Goal: Task Accomplishment & Management: Complete application form

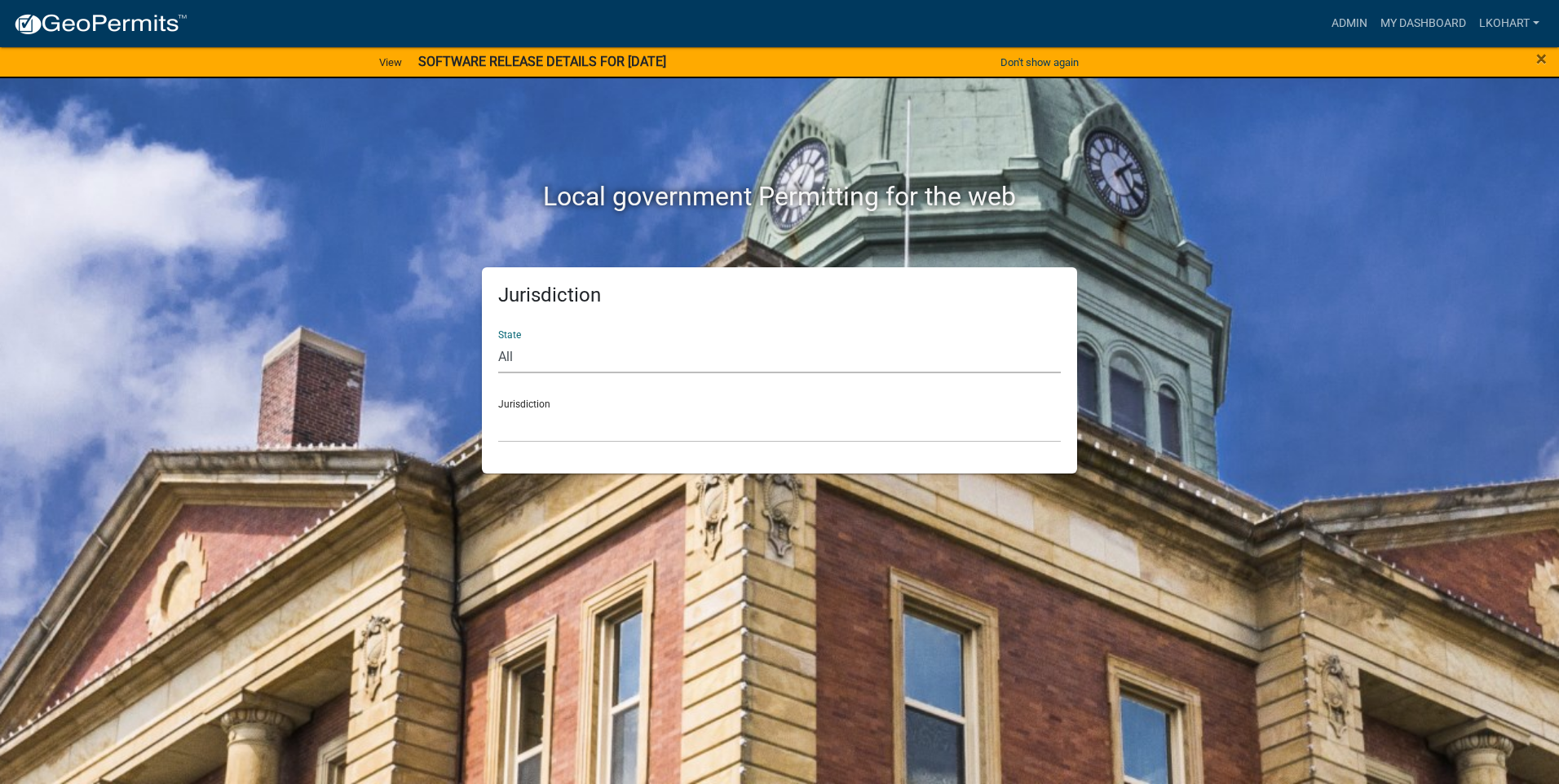
click at [650, 354] on select "All [US_STATE] [US_STATE] [US_STATE] [US_STATE] [US_STATE] [US_STATE] [US_STATE…" at bounding box center [780, 357] width 563 height 34
select select "[US_STATE]"
click at [499, 340] on select "All [US_STATE] [US_STATE] [US_STATE] [US_STATE] [US_STATE] [US_STATE] [US_STATE…" at bounding box center [780, 357] width 563 height 34
drag, startPoint x: 967, startPoint y: 425, endPoint x: 957, endPoint y: 426, distance: 10.0
click at [967, 425] on select "[GEOGRAPHIC_DATA], [US_STATE] [GEOGRAPHIC_DATA], [US_STATE] [GEOGRAPHIC_DATA], …" at bounding box center [780, 426] width 563 height 34
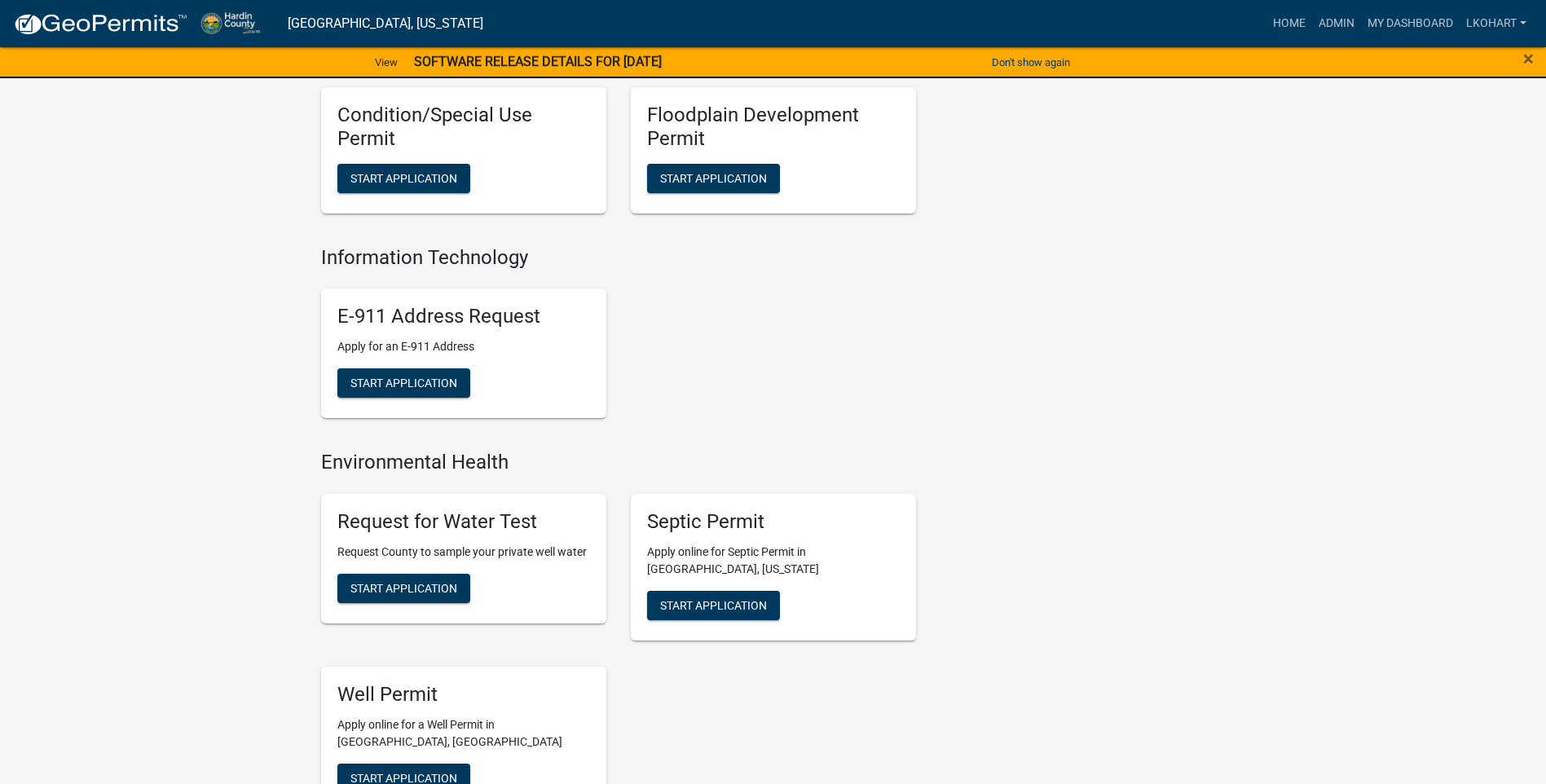
scroll to position [652, 0]
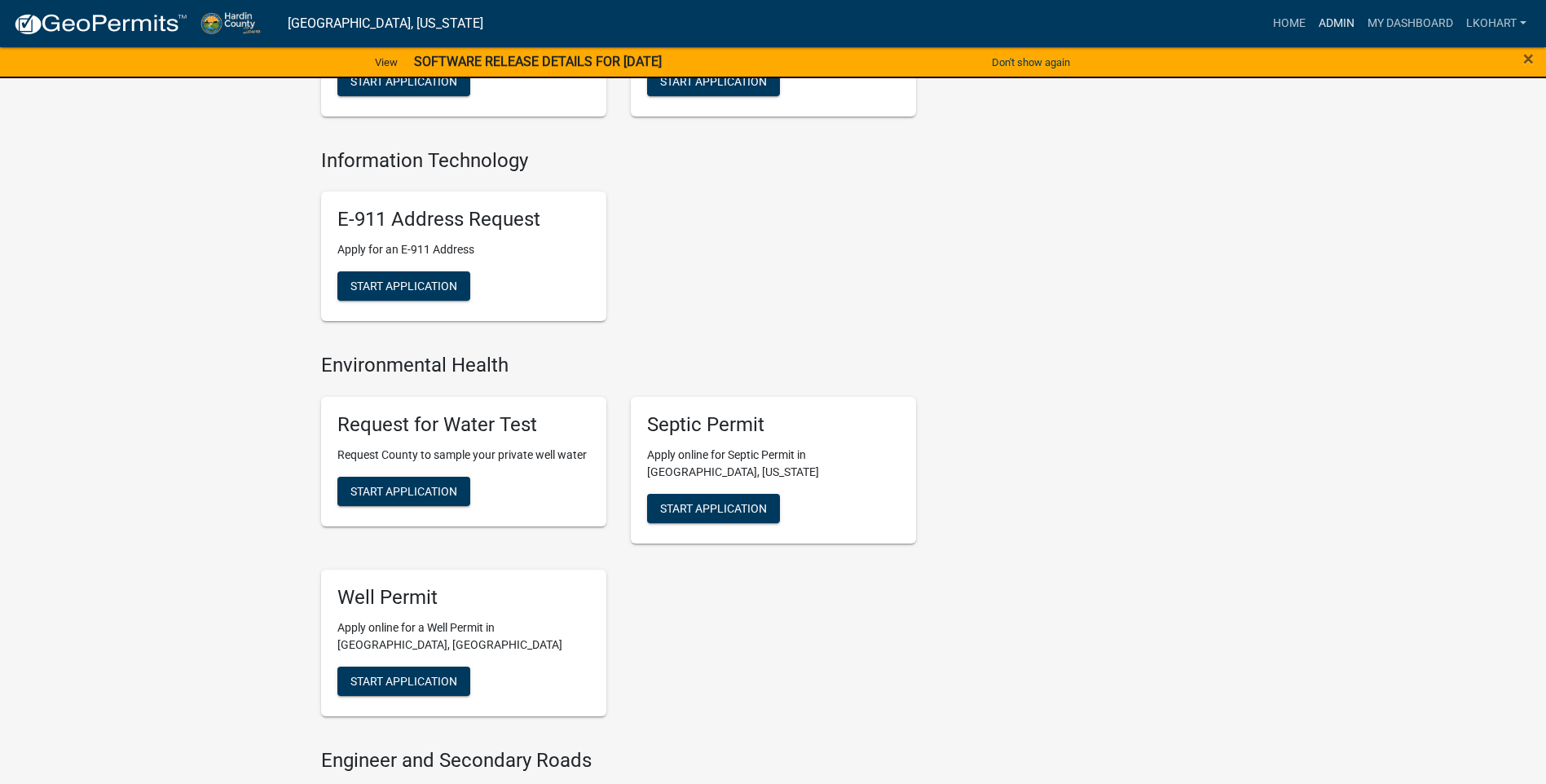
click at [1333, 23] on link "Admin" at bounding box center [1336, 24] width 49 height 31
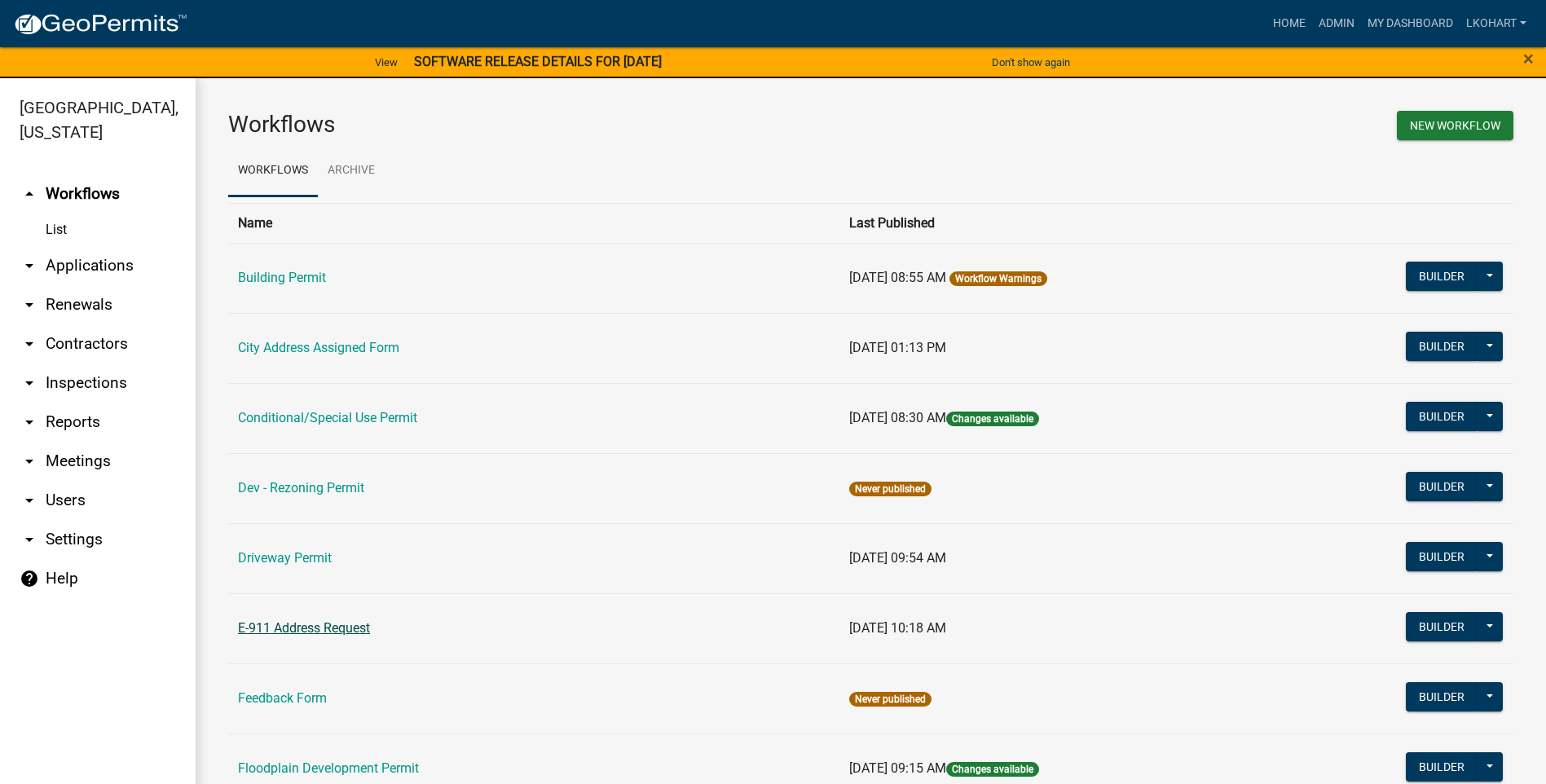
click at [339, 629] on link "E-911 Address Request" at bounding box center [304, 628] width 132 height 16
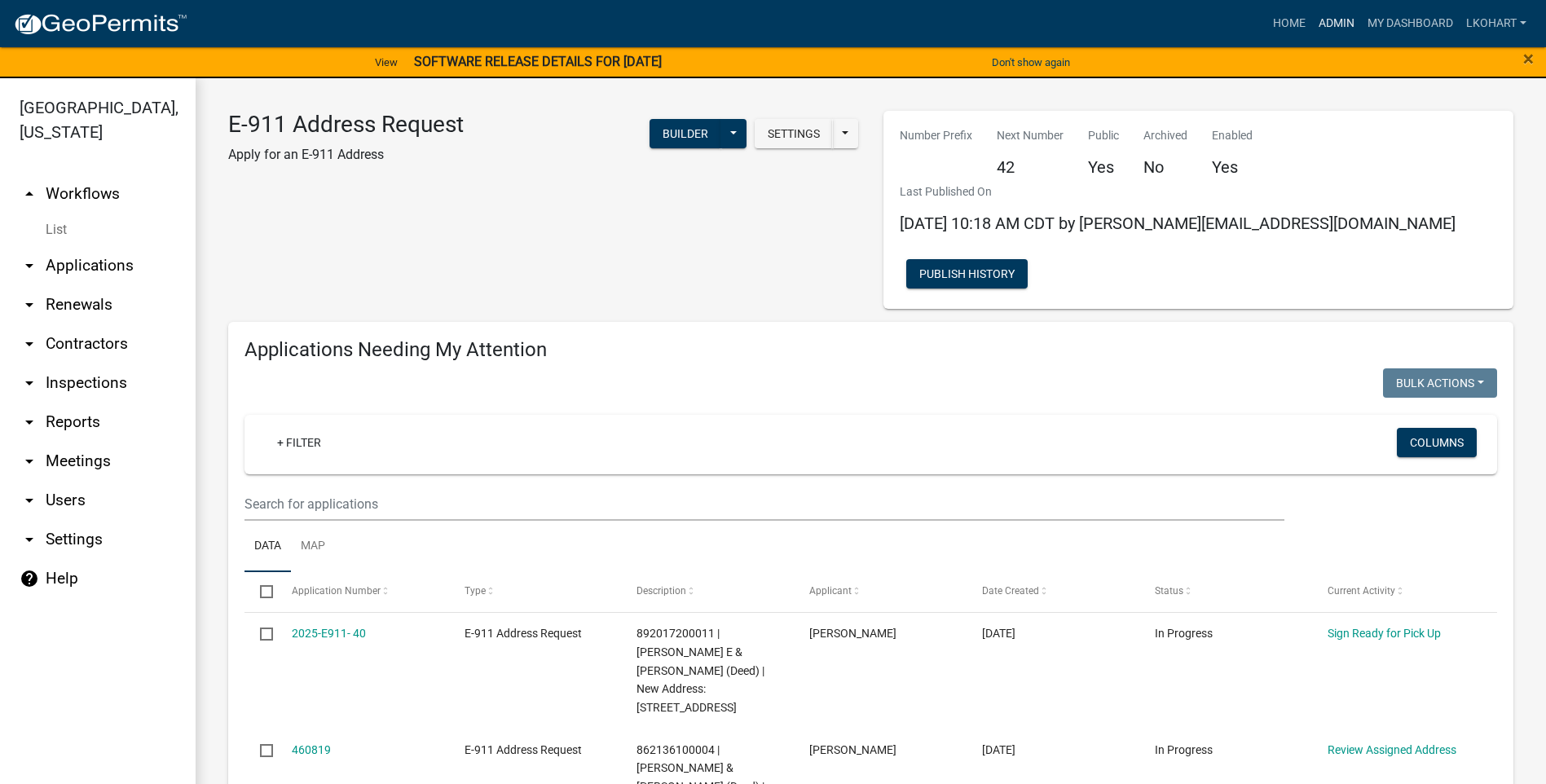
click at [1331, 23] on link "Admin" at bounding box center [1336, 24] width 49 height 31
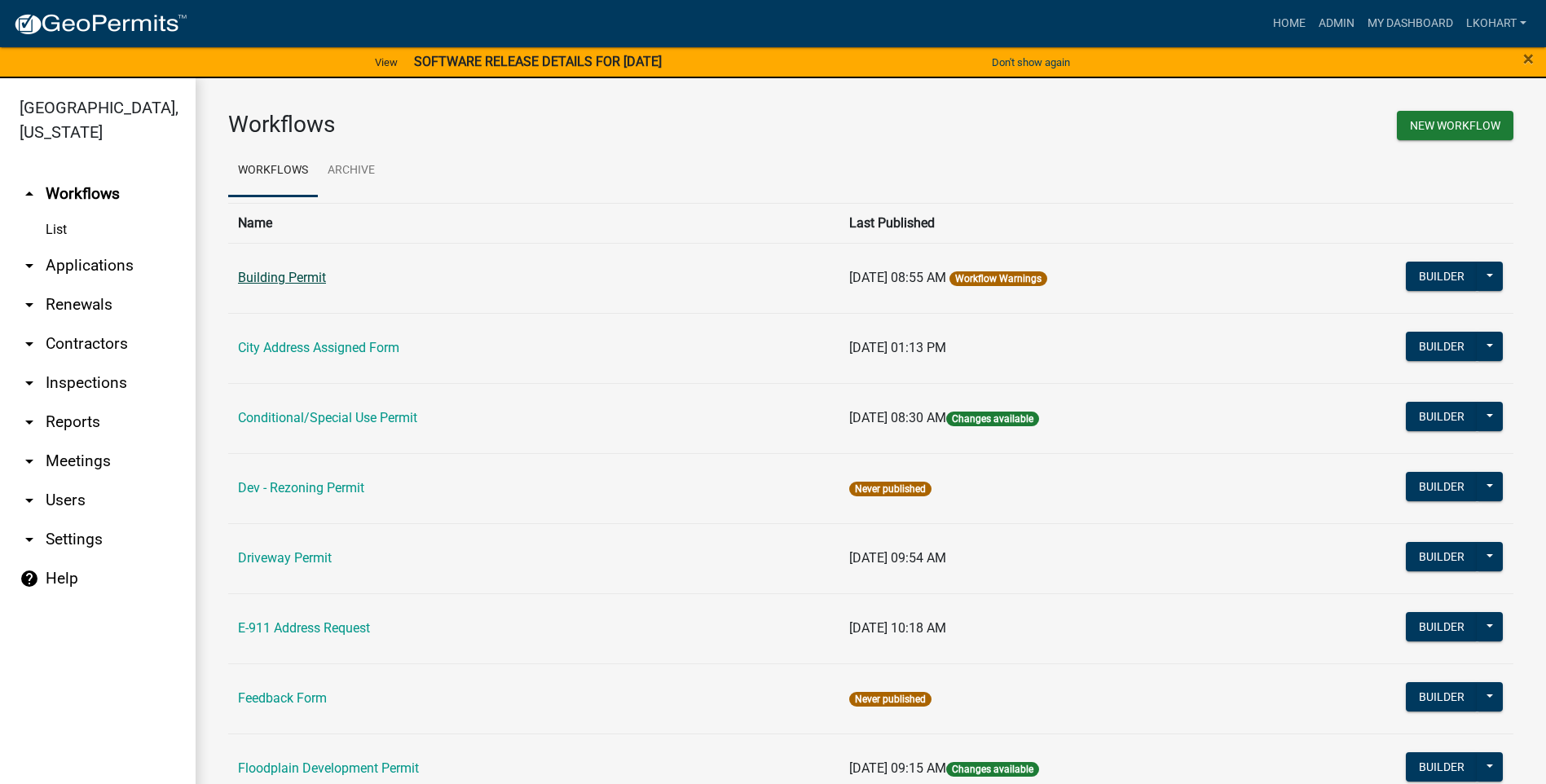
click at [249, 277] on link "Building Permit" at bounding box center [282, 278] width 88 height 16
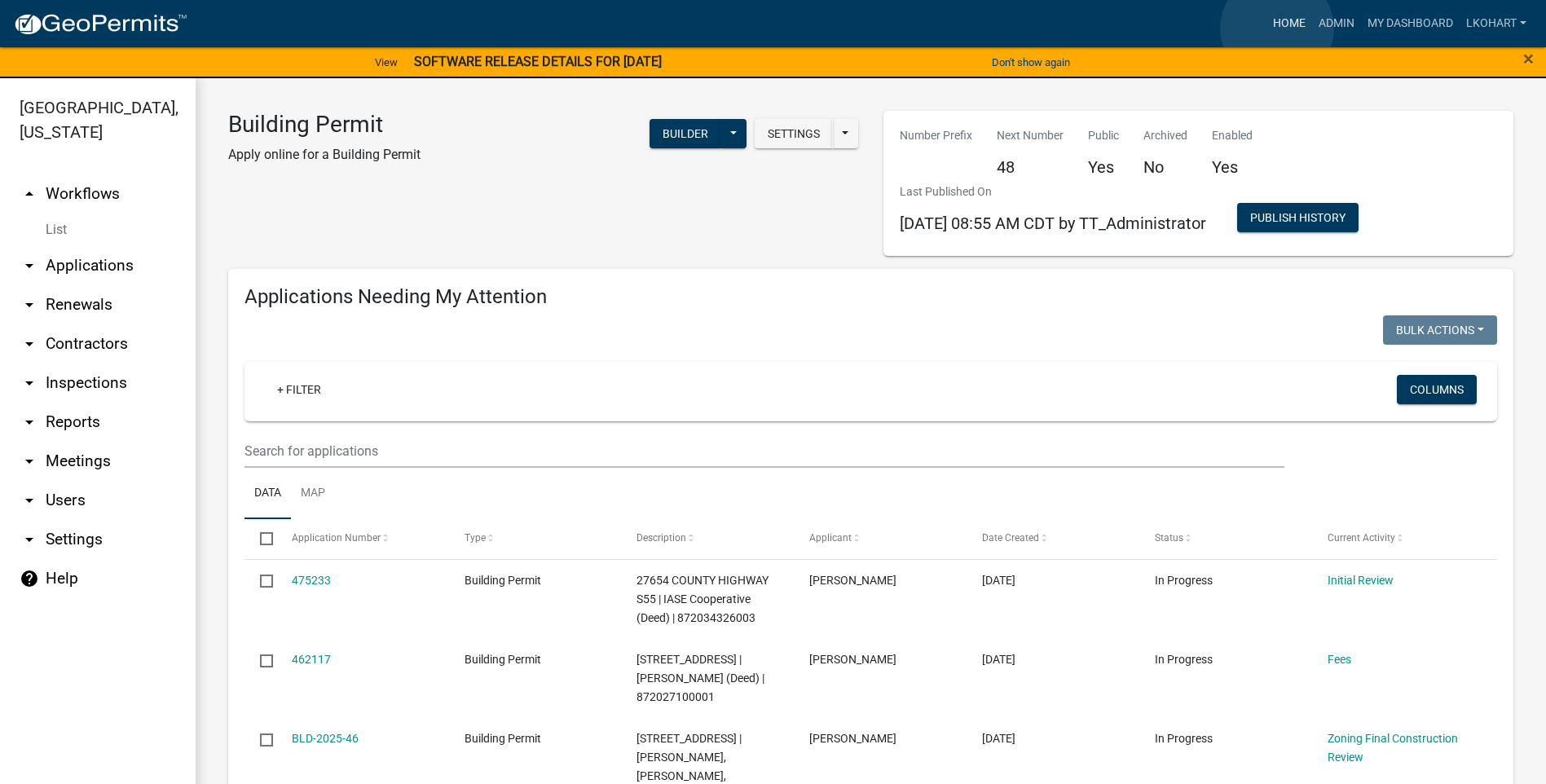
click at [1277, 29] on link "Home" at bounding box center [1289, 24] width 45 height 31
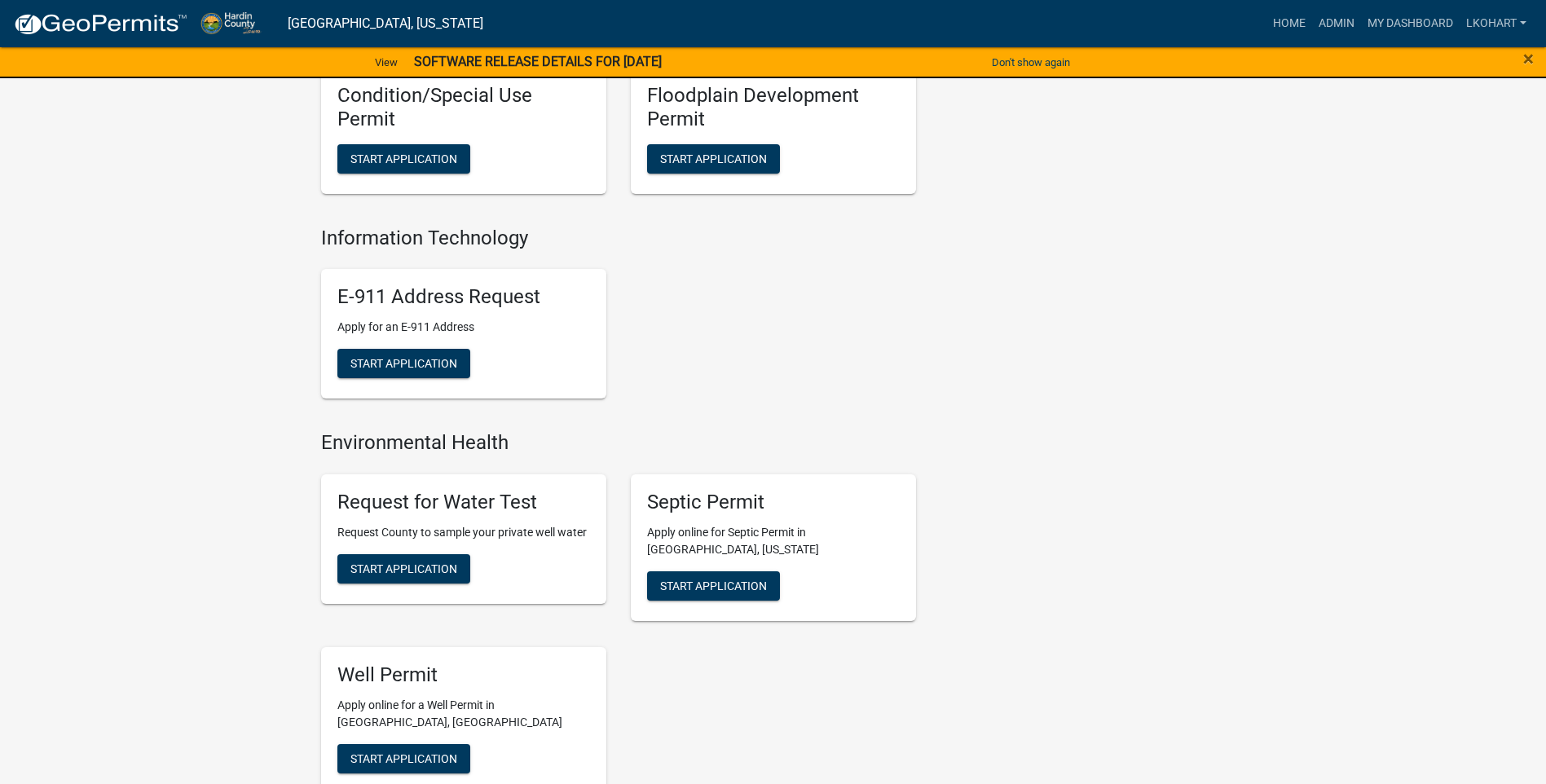
scroll to position [652, 0]
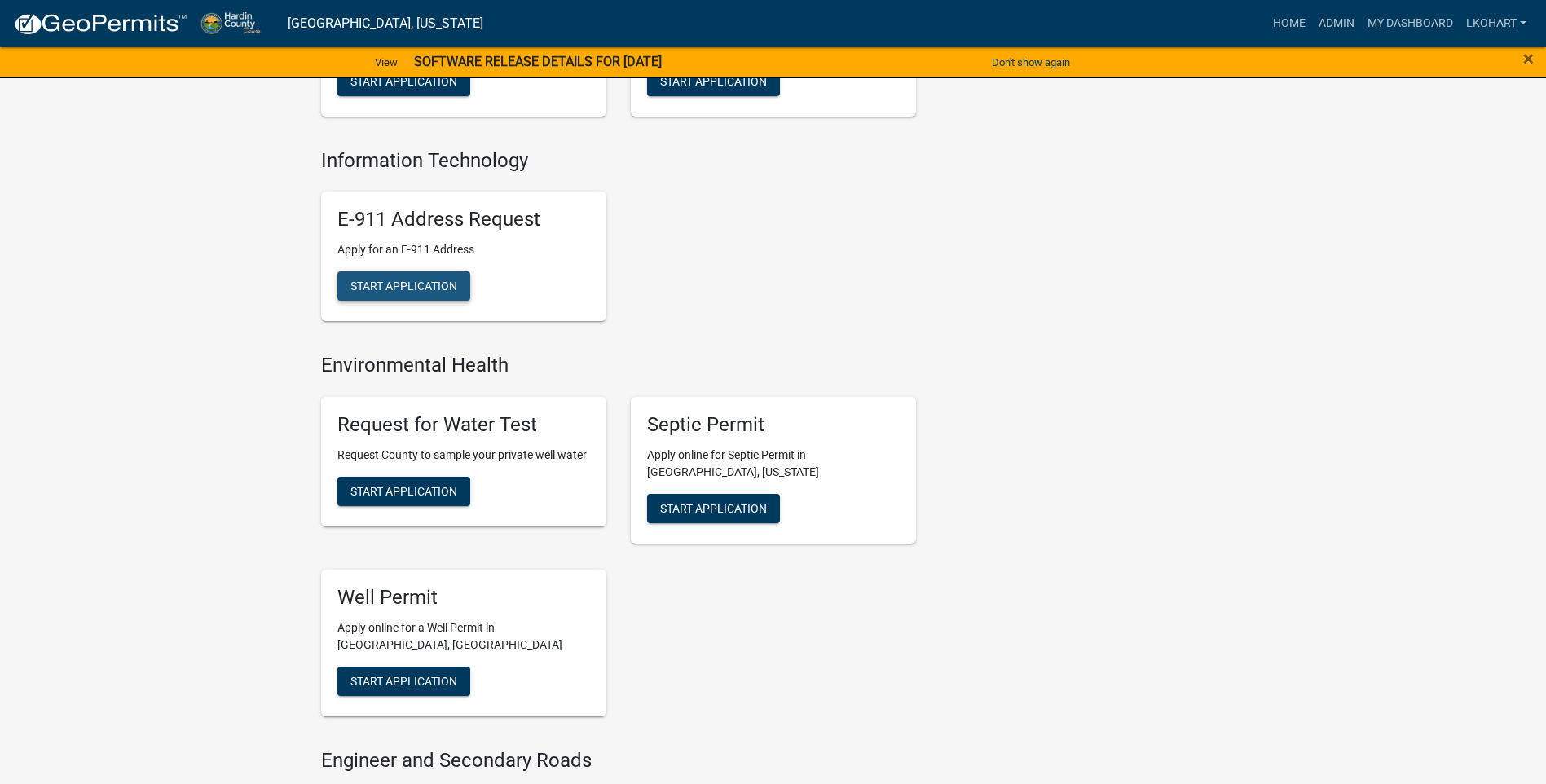
click at [414, 279] on span "Start Application" at bounding box center [404, 286] width 107 height 13
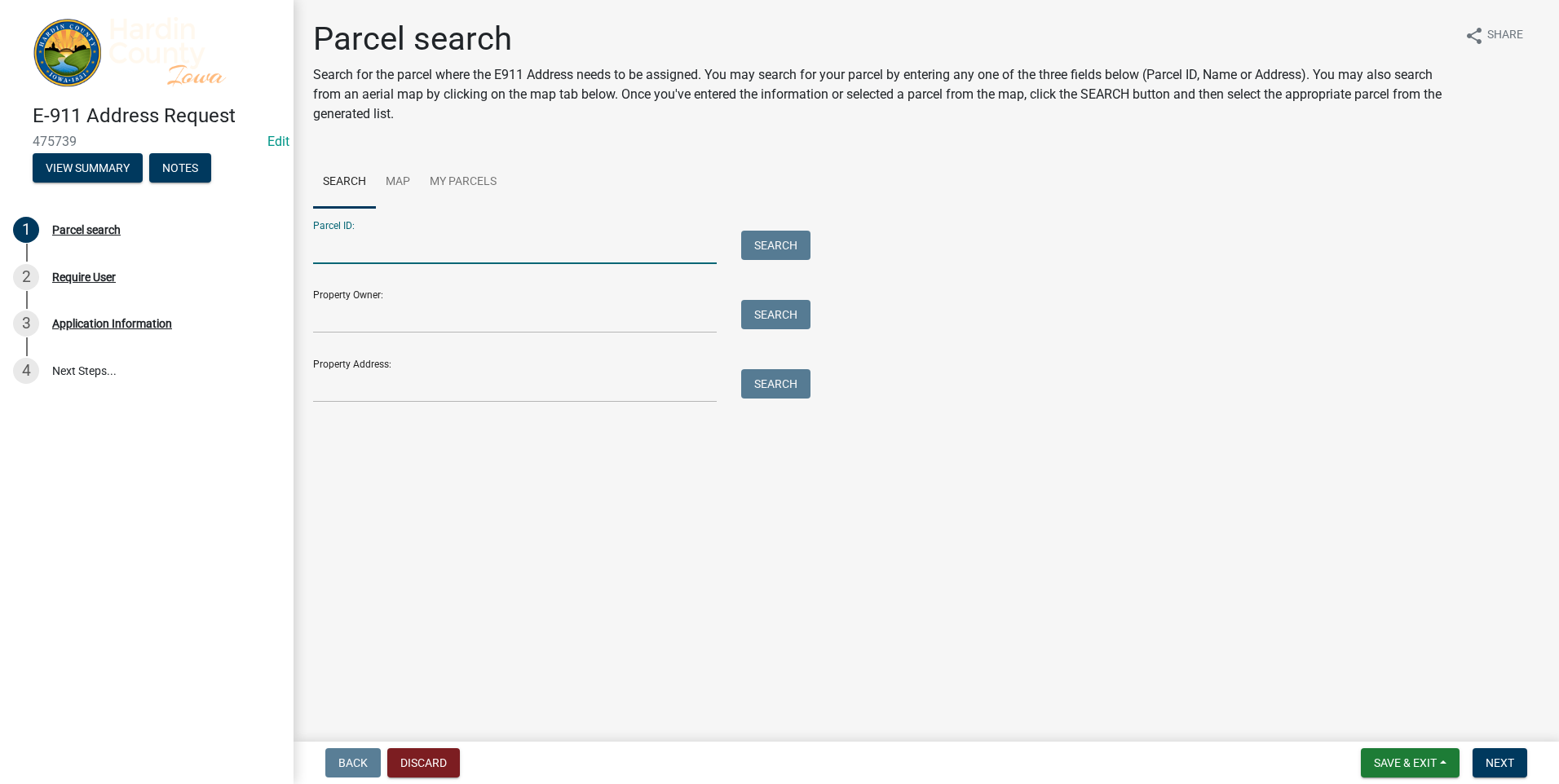
click at [356, 247] on input "Parcel ID:" at bounding box center [515, 247] width 404 height 34
type input "871932100017"
click at [784, 239] on button "Search" at bounding box center [776, 245] width 69 height 30
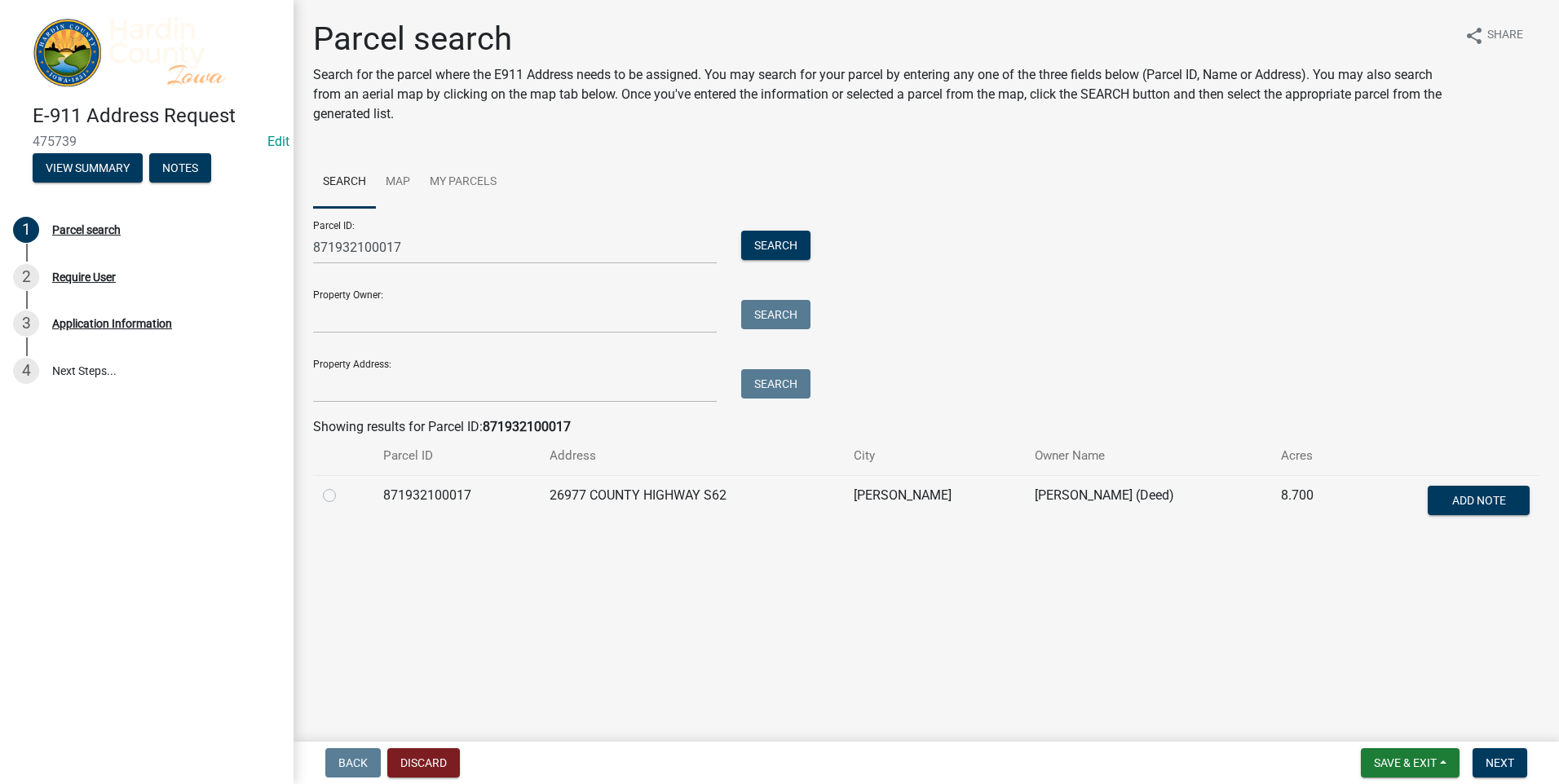
click at [343, 486] on label at bounding box center [343, 486] width 0 height 0
click at [343, 497] on input "radio" at bounding box center [348, 491] width 11 height 11
radio input "true"
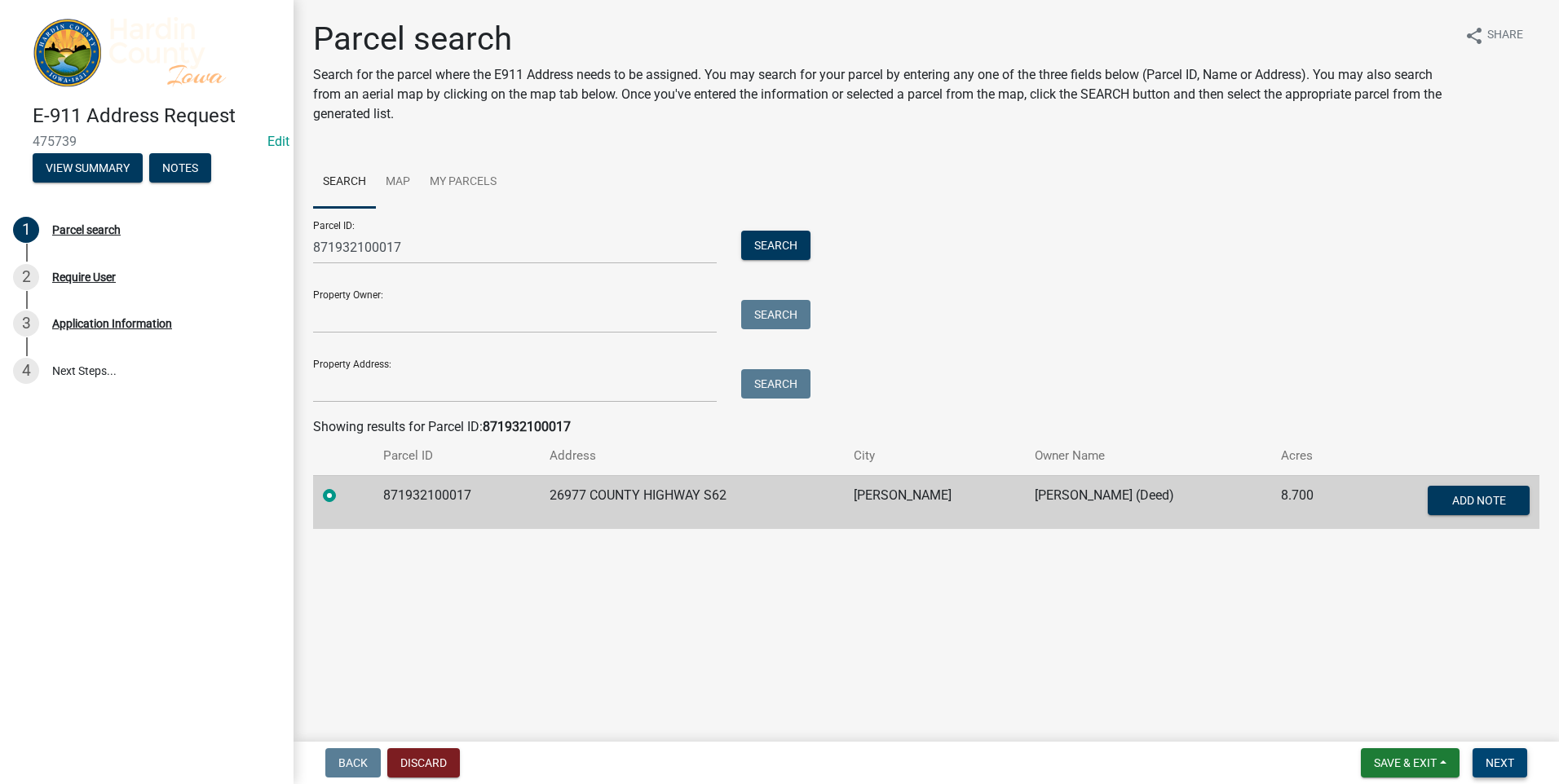
click at [1509, 758] on span "Next" at bounding box center [1500, 763] width 29 height 13
click at [1505, 757] on span "Next" at bounding box center [1500, 763] width 29 height 13
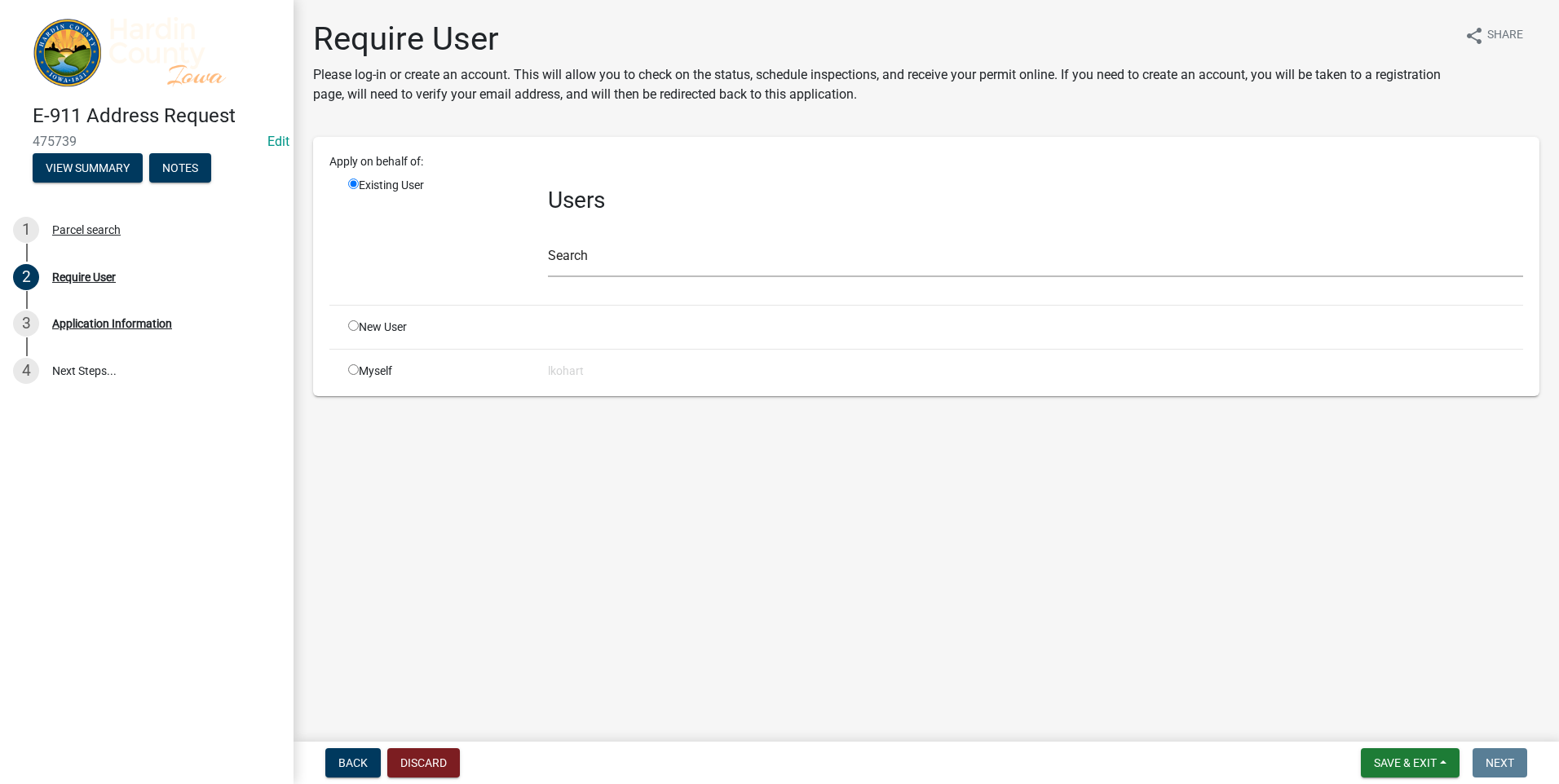
click at [352, 369] on input "radio" at bounding box center [353, 369] width 11 height 11
radio input "true"
radio input "false"
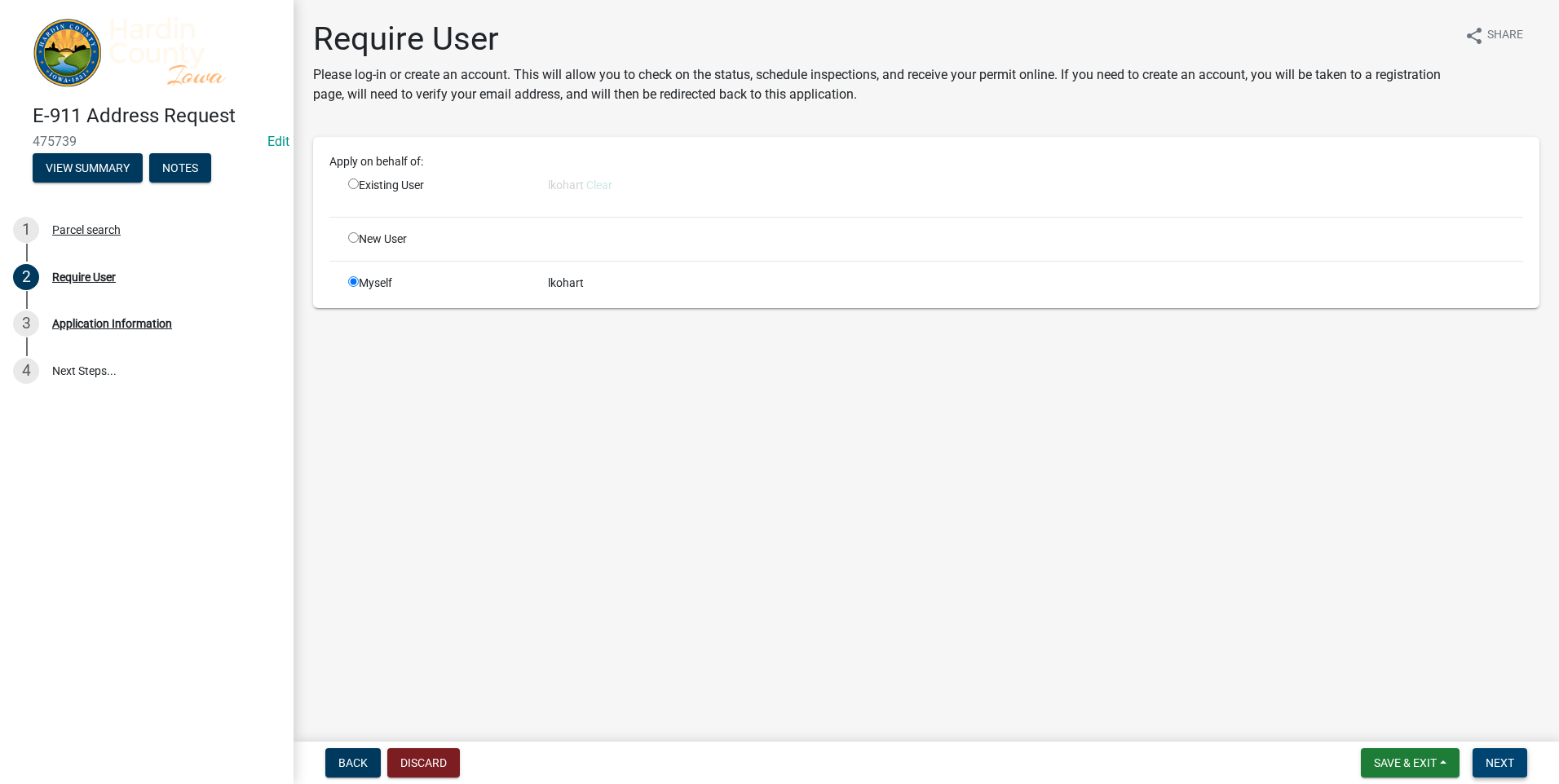
click at [1499, 758] on span "Next" at bounding box center [1500, 763] width 29 height 13
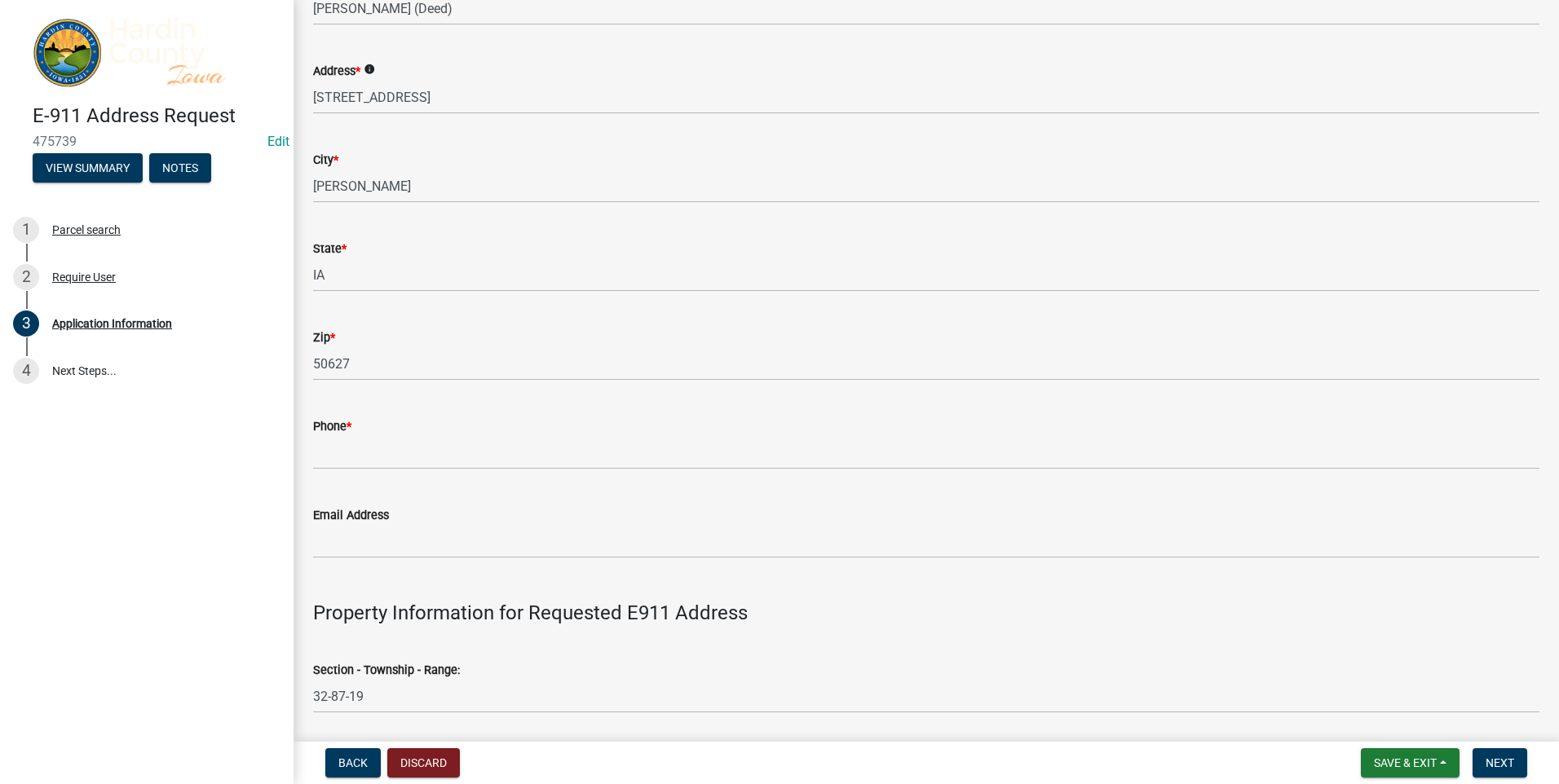
scroll to position [326, 0]
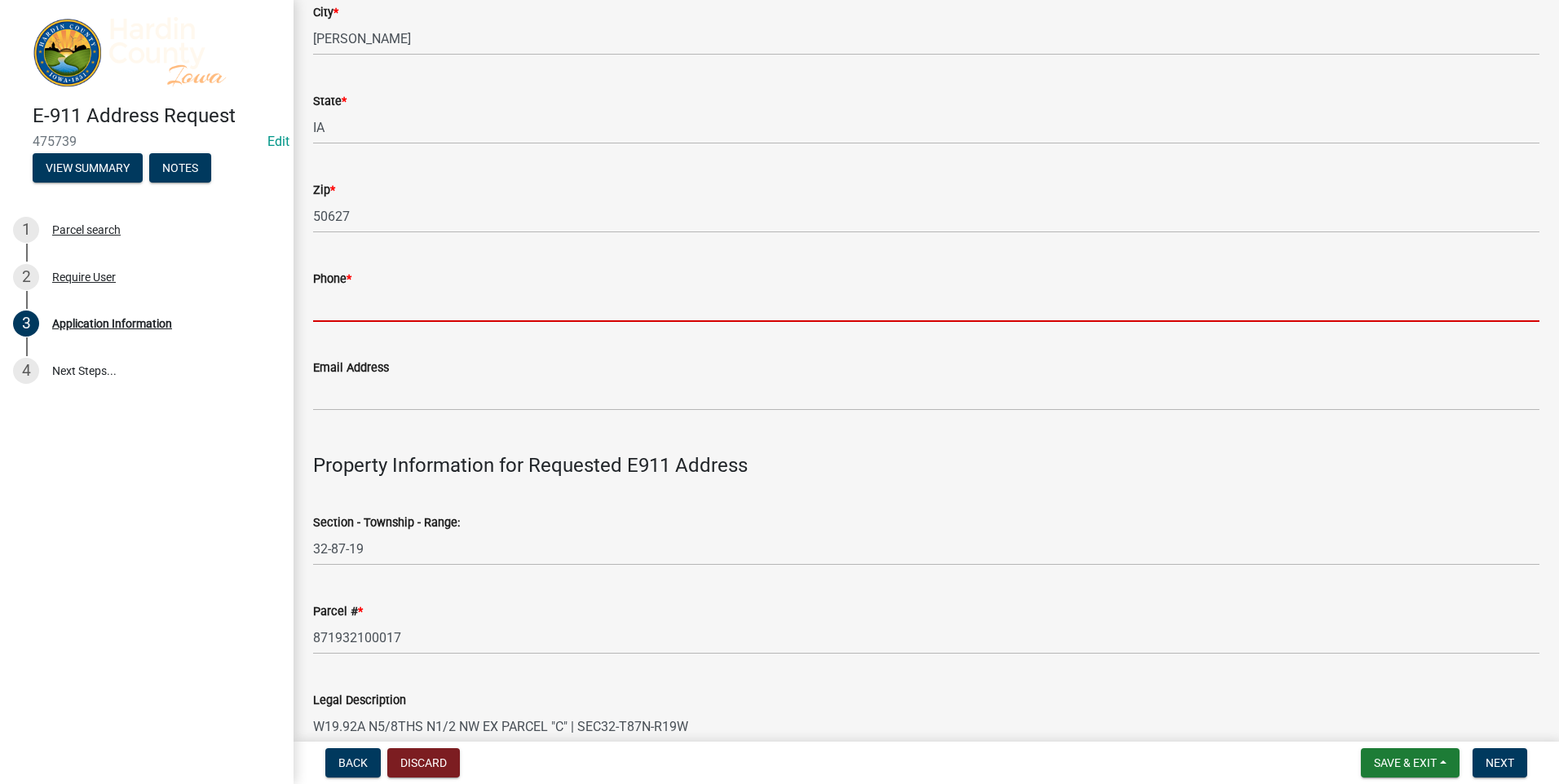
click at [335, 312] on input "Phone *" at bounding box center [926, 305] width 1226 height 34
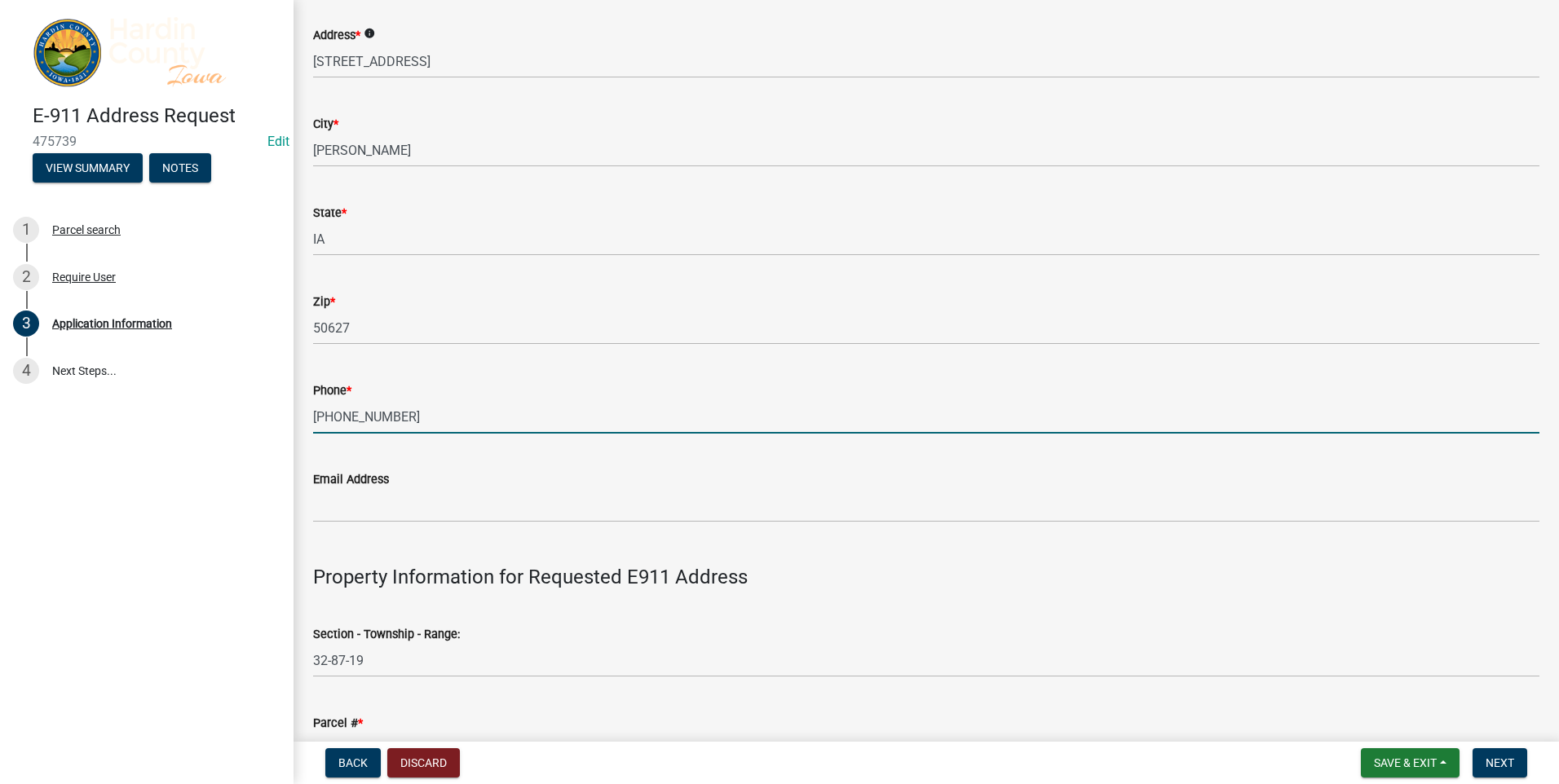
scroll to position [0, 0]
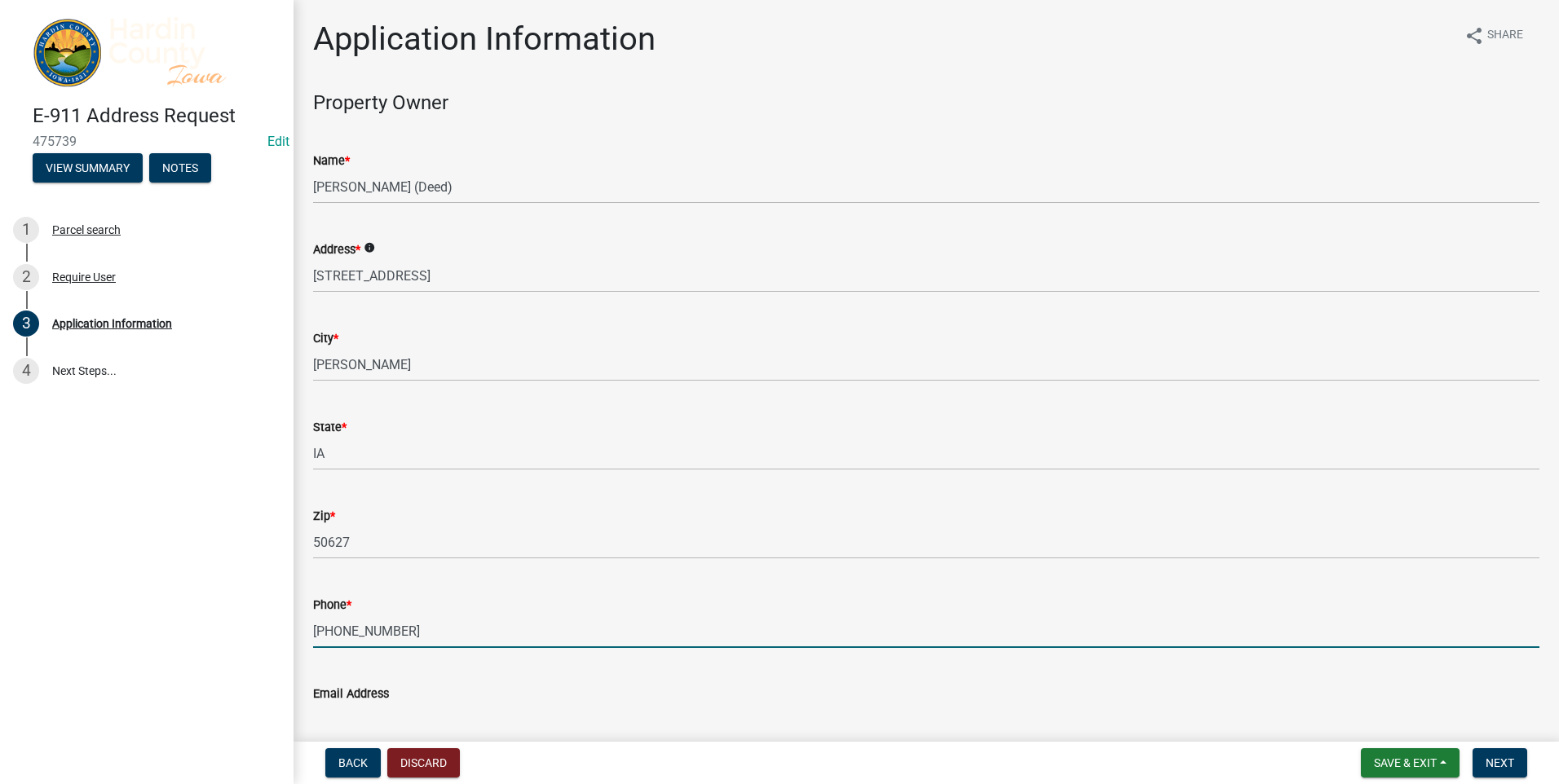
type input "[PHONE_NUMBER]"
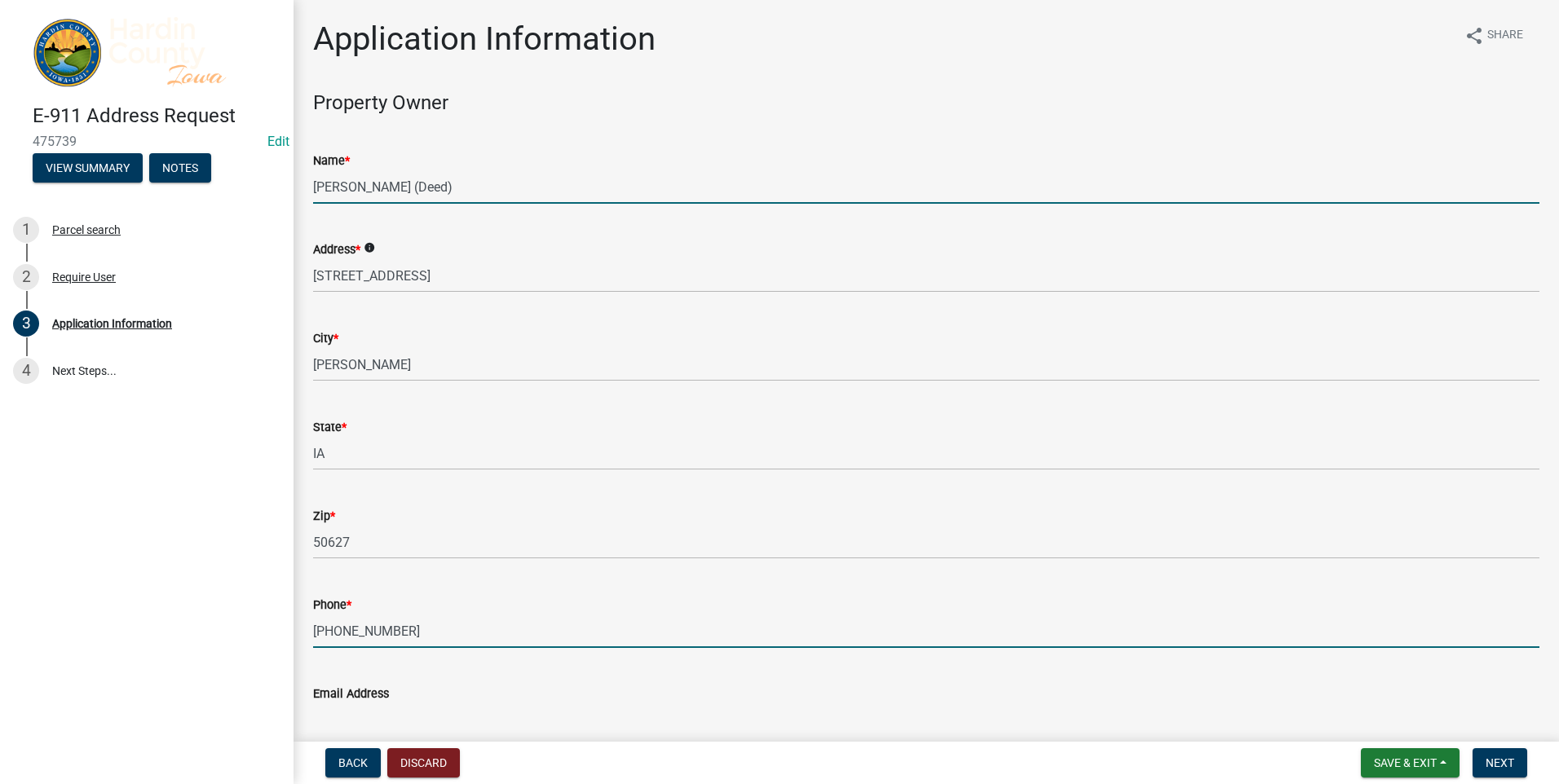
click at [531, 184] on input "[PERSON_NAME] (Deed)" at bounding box center [926, 187] width 1226 height 34
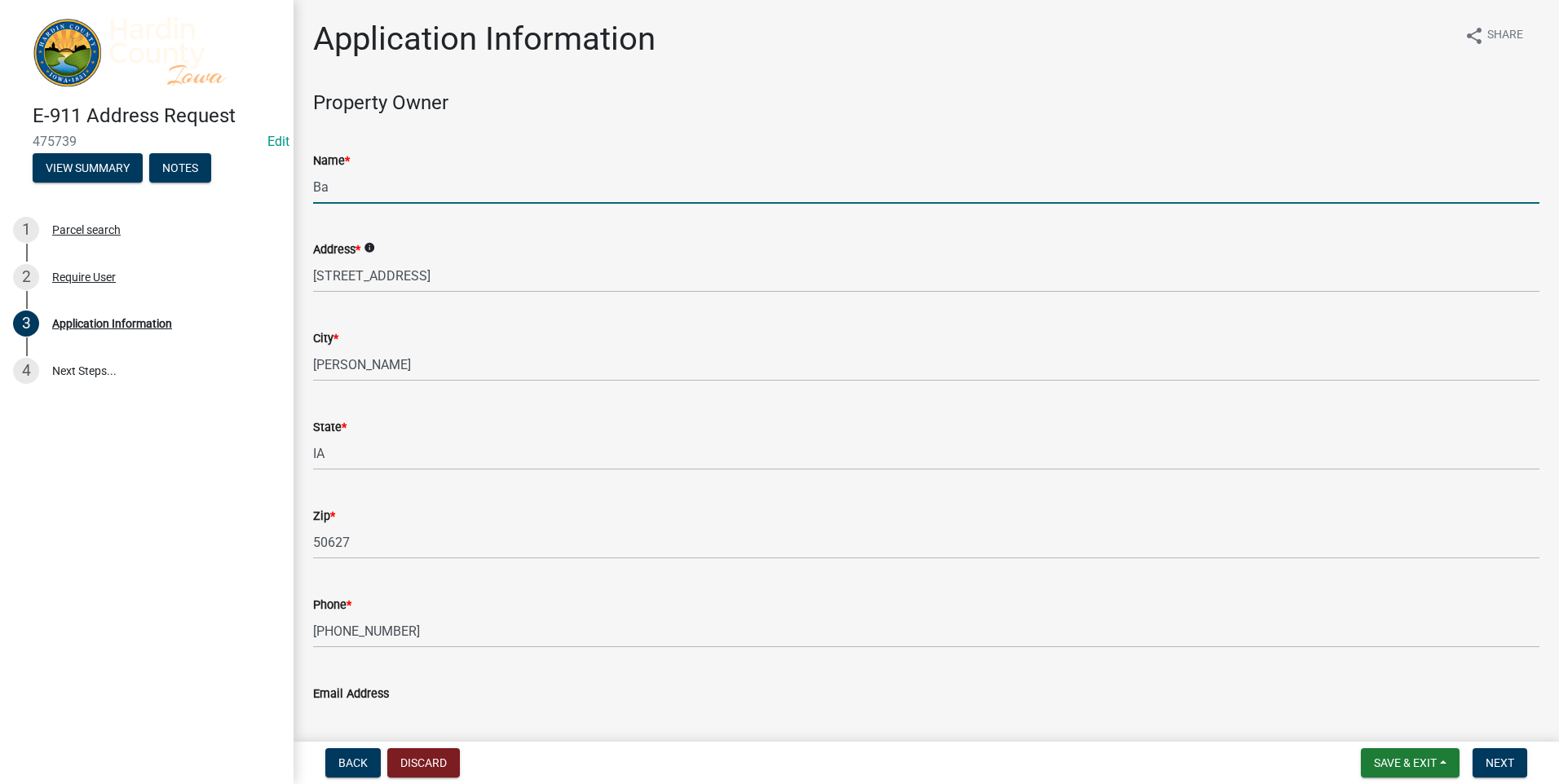
type input "B"
type input "[PERSON_NAME] Estates LLC"
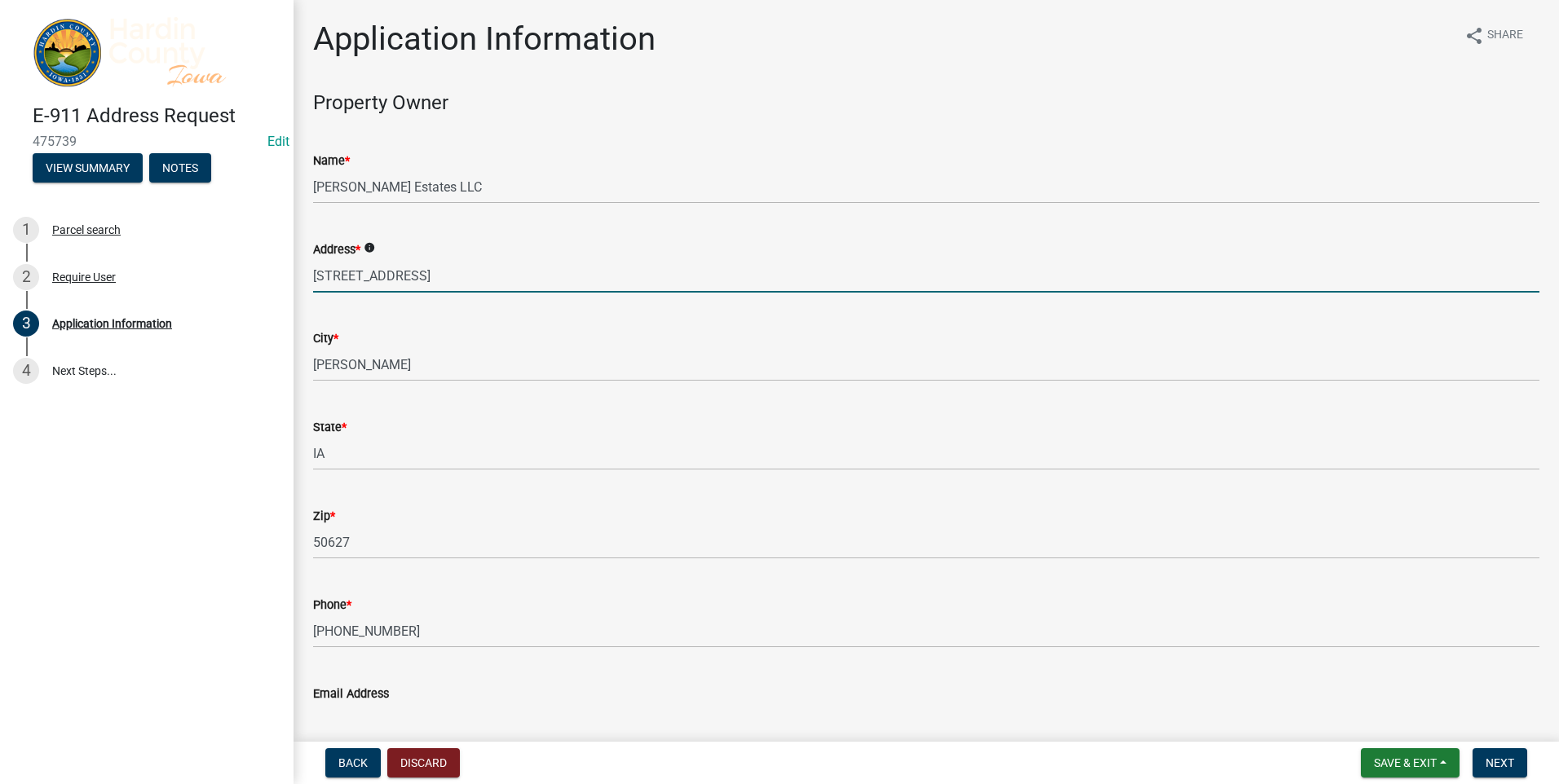
click at [454, 282] on input "[STREET_ADDRESS]" at bounding box center [926, 276] width 1226 height 34
type input "1"
type input "[STREET_ADDRESS]"
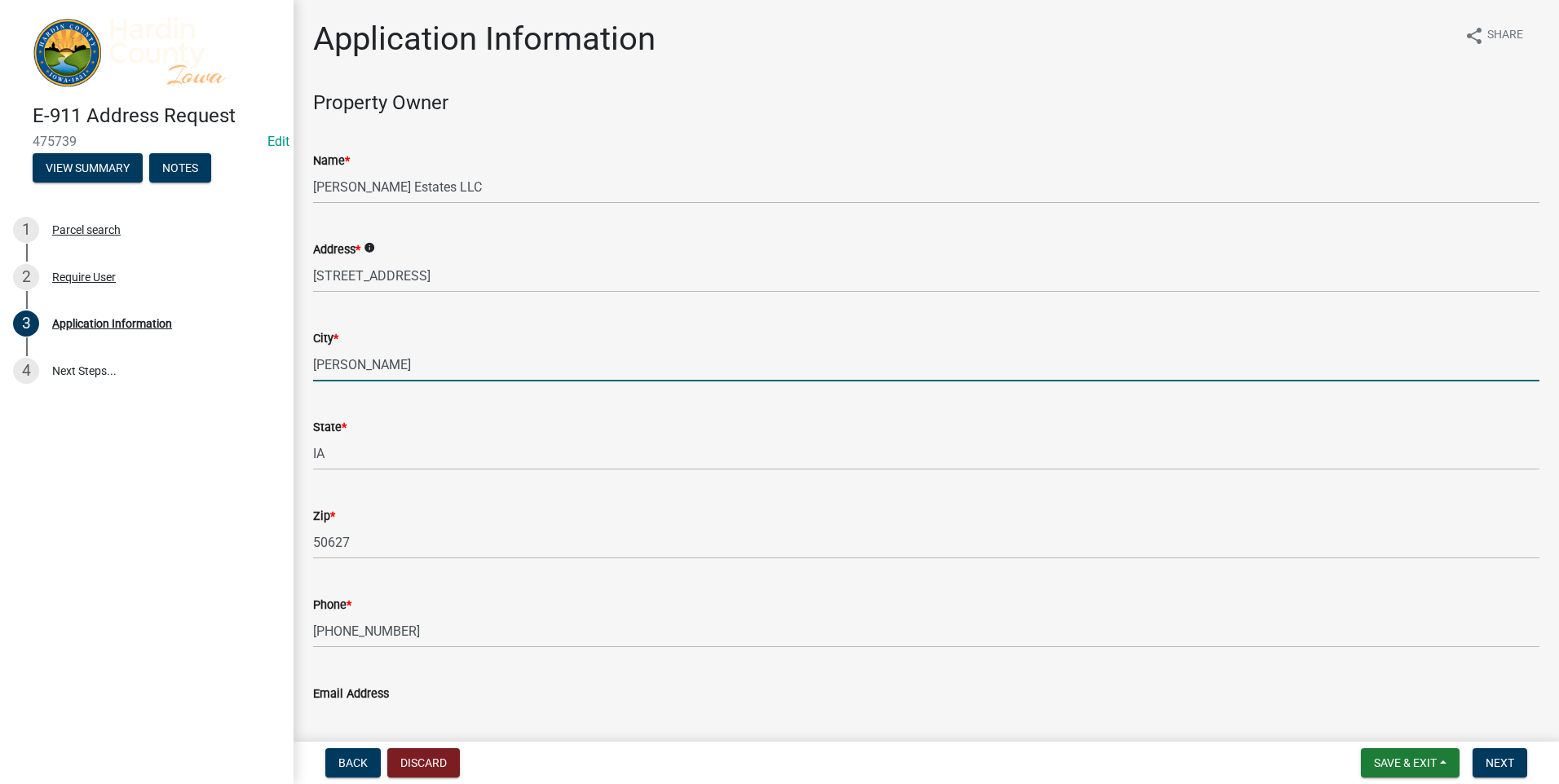
click at [377, 361] on input "[PERSON_NAME]" at bounding box center [926, 365] width 1226 height 34
type input "E"
type input "M"
type input "[PERSON_NAME]"
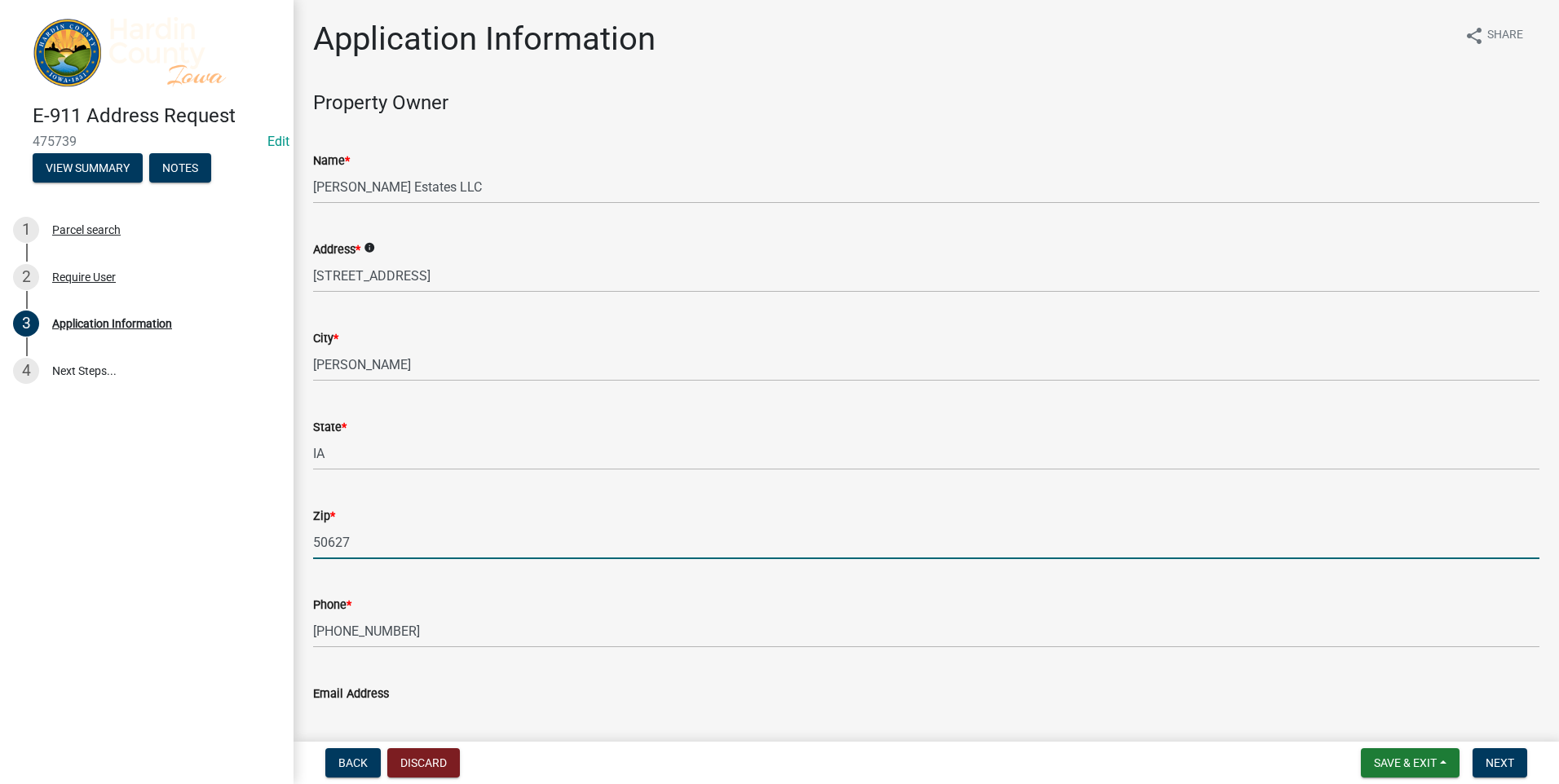
click at [377, 544] on input "50627" at bounding box center [926, 542] width 1226 height 34
type input "5"
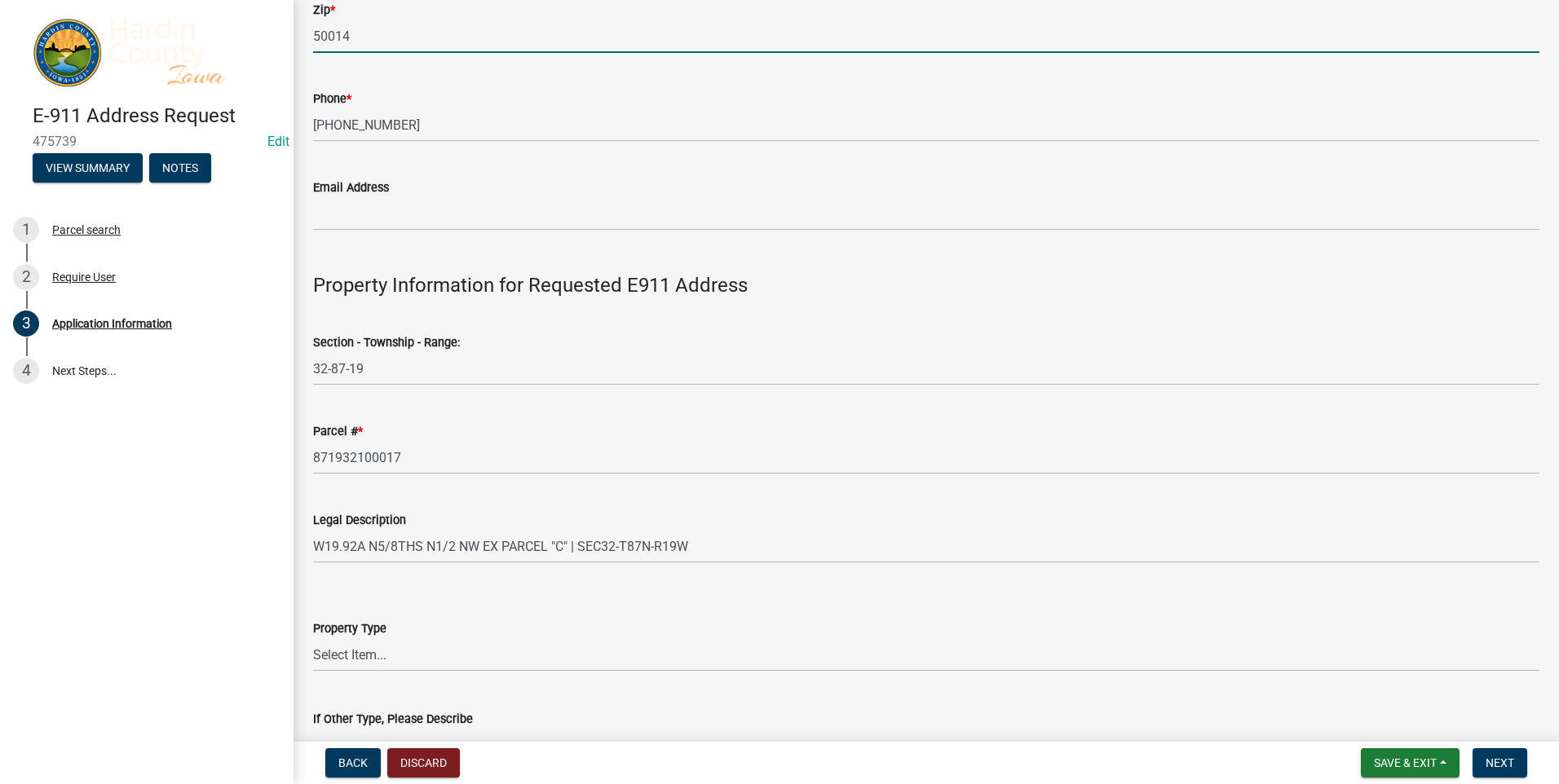
scroll to position [815, 0]
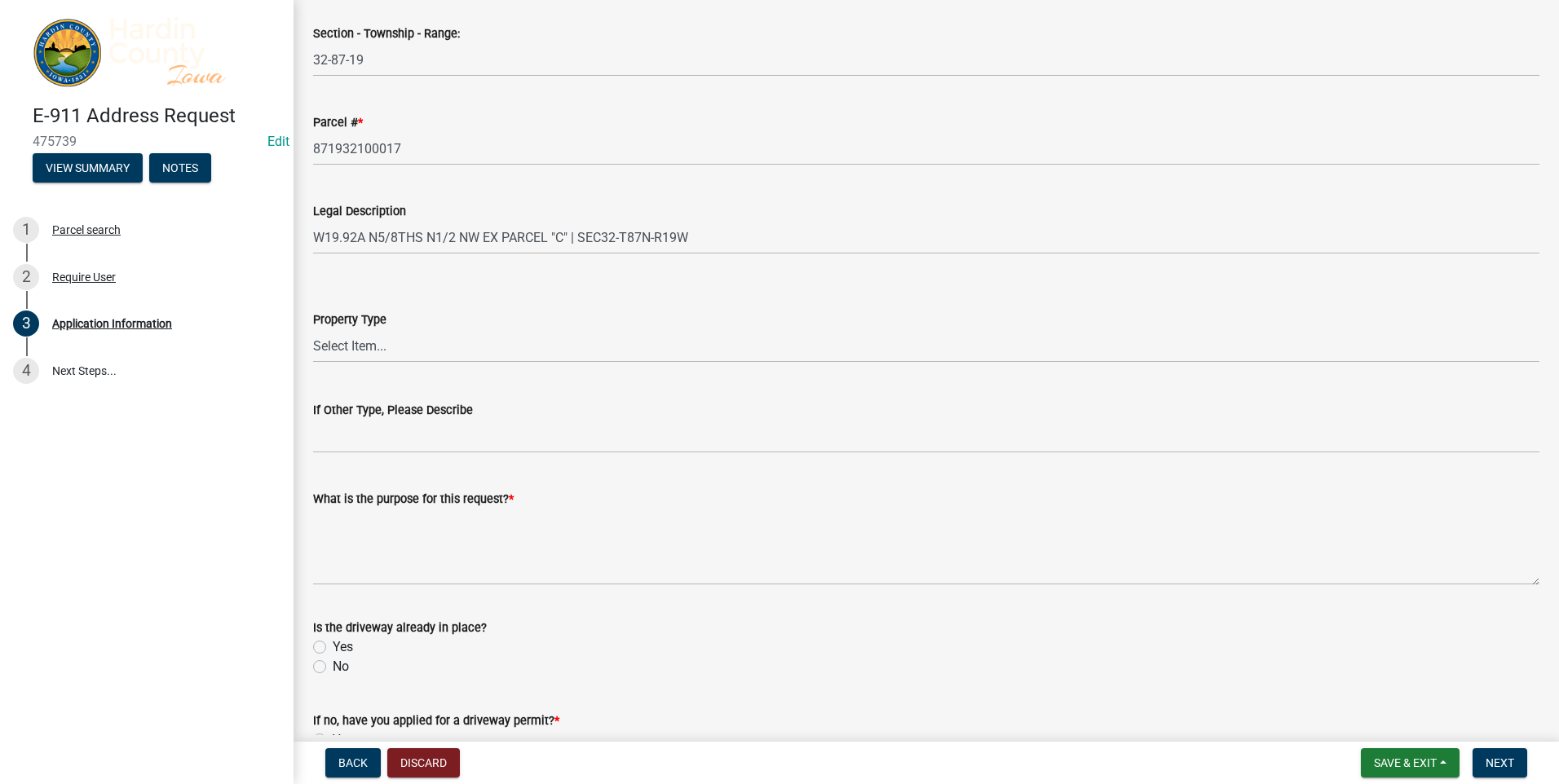
type input "50014"
click at [367, 338] on select "Select Item... Agricultural Commercial Residential County State Hog Confinement…" at bounding box center [926, 346] width 1226 height 34
click at [313, 329] on select "Select Item... Agricultural Commercial Residential County State Hog Confinement…" at bounding box center [926, 346] width 1226 height 34
select select "f6c3e2c3-c1af-4d2f-8ccd-cce3a1ac00b0"
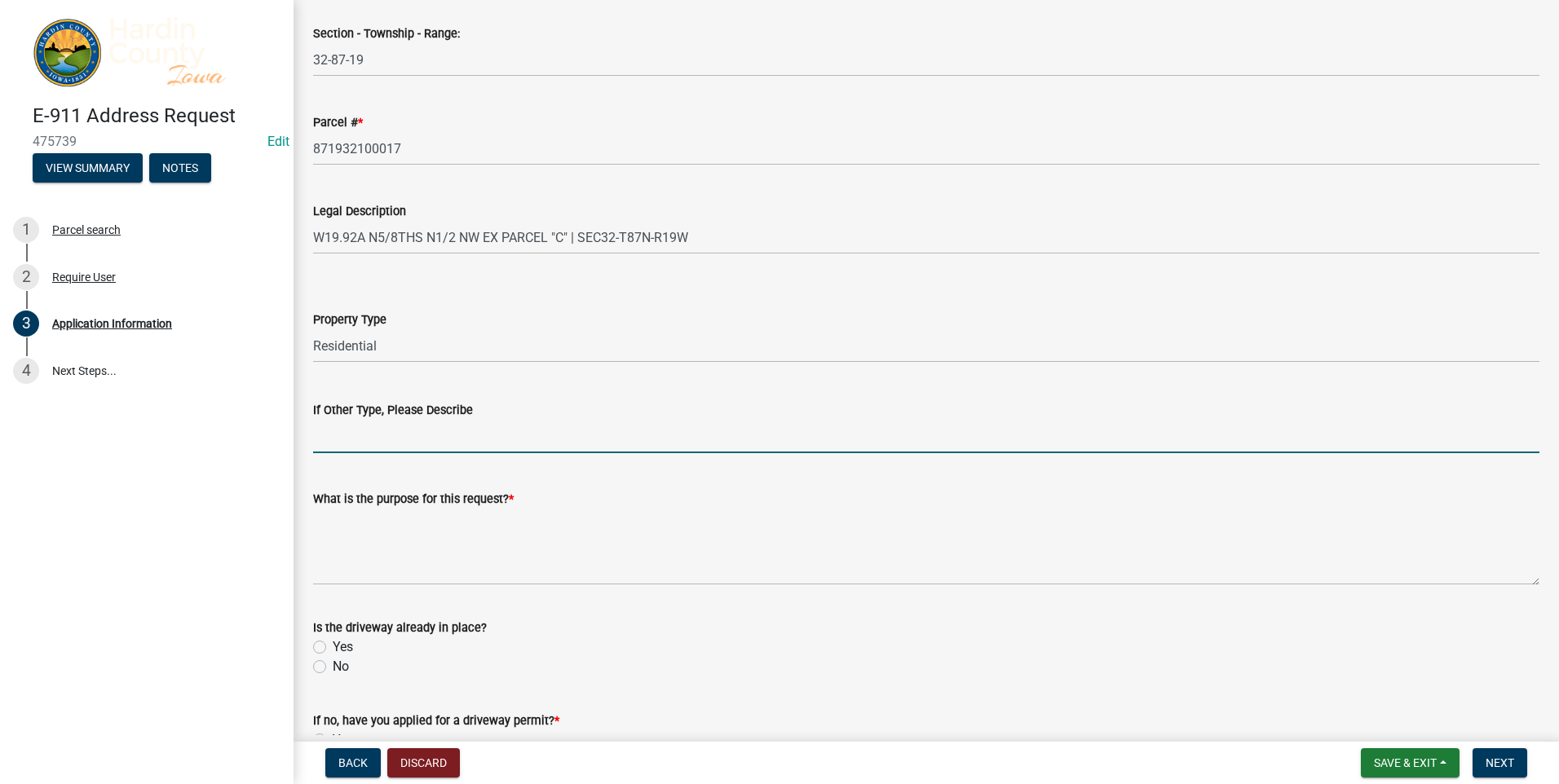
click at [349, 442] on input "If Other Type, Please Describe" at bounding box center [926, 436] width 1226 height 34
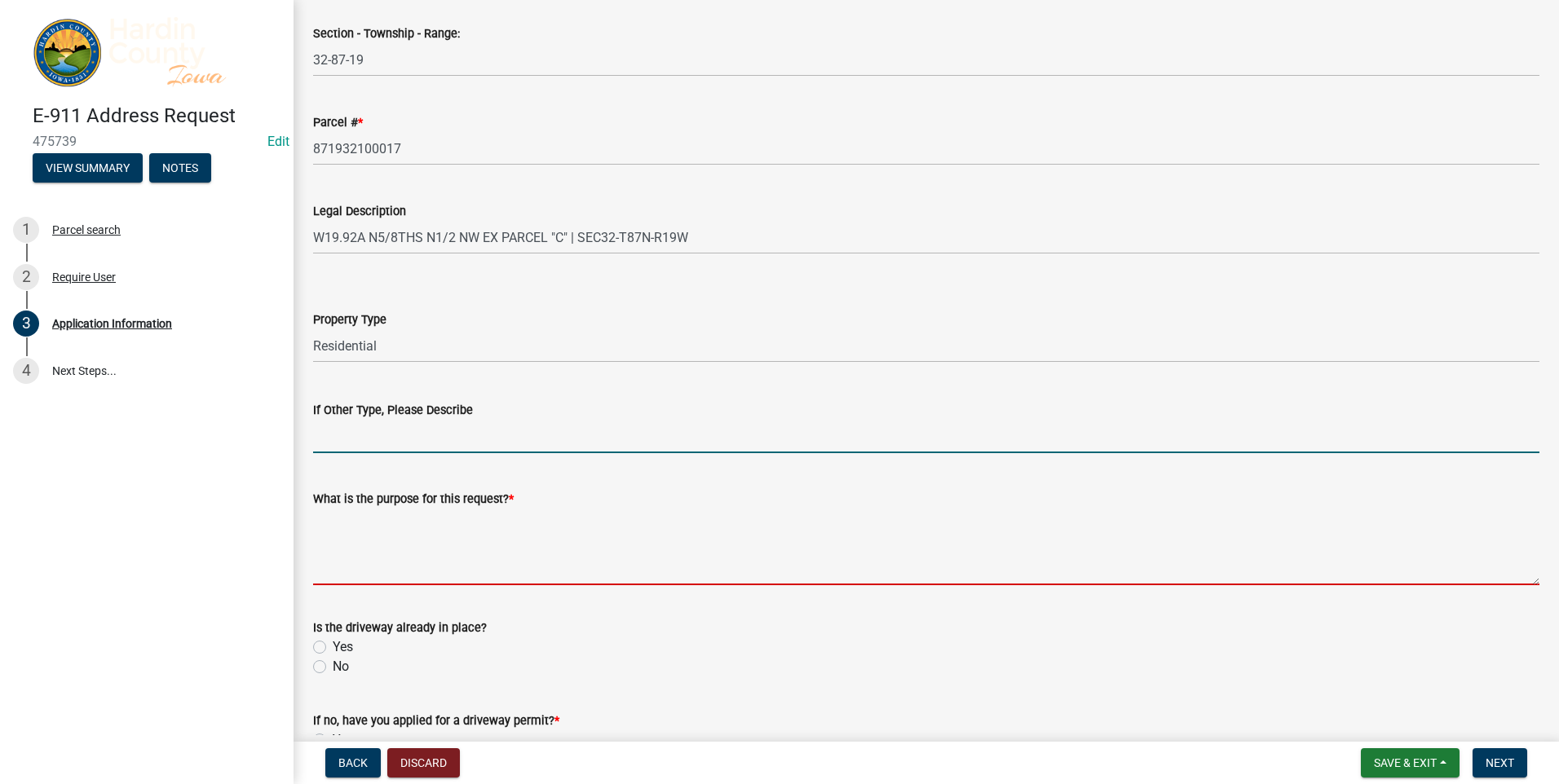
click at [331, 557] on textarea "What is the purpose for this request? *" at bounding box center [926, 547] width 1226 height 77
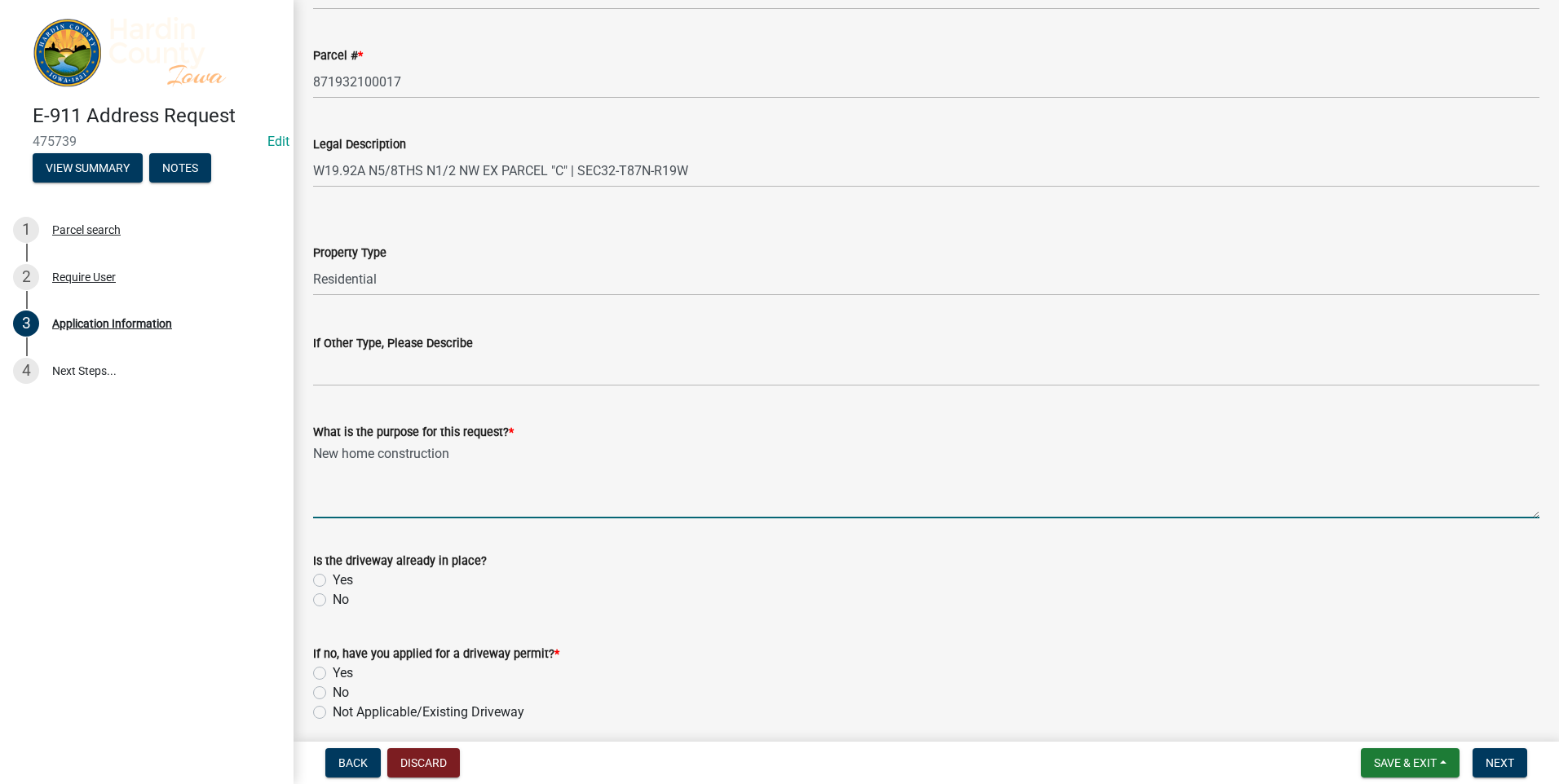
scroll to position [947, 0]
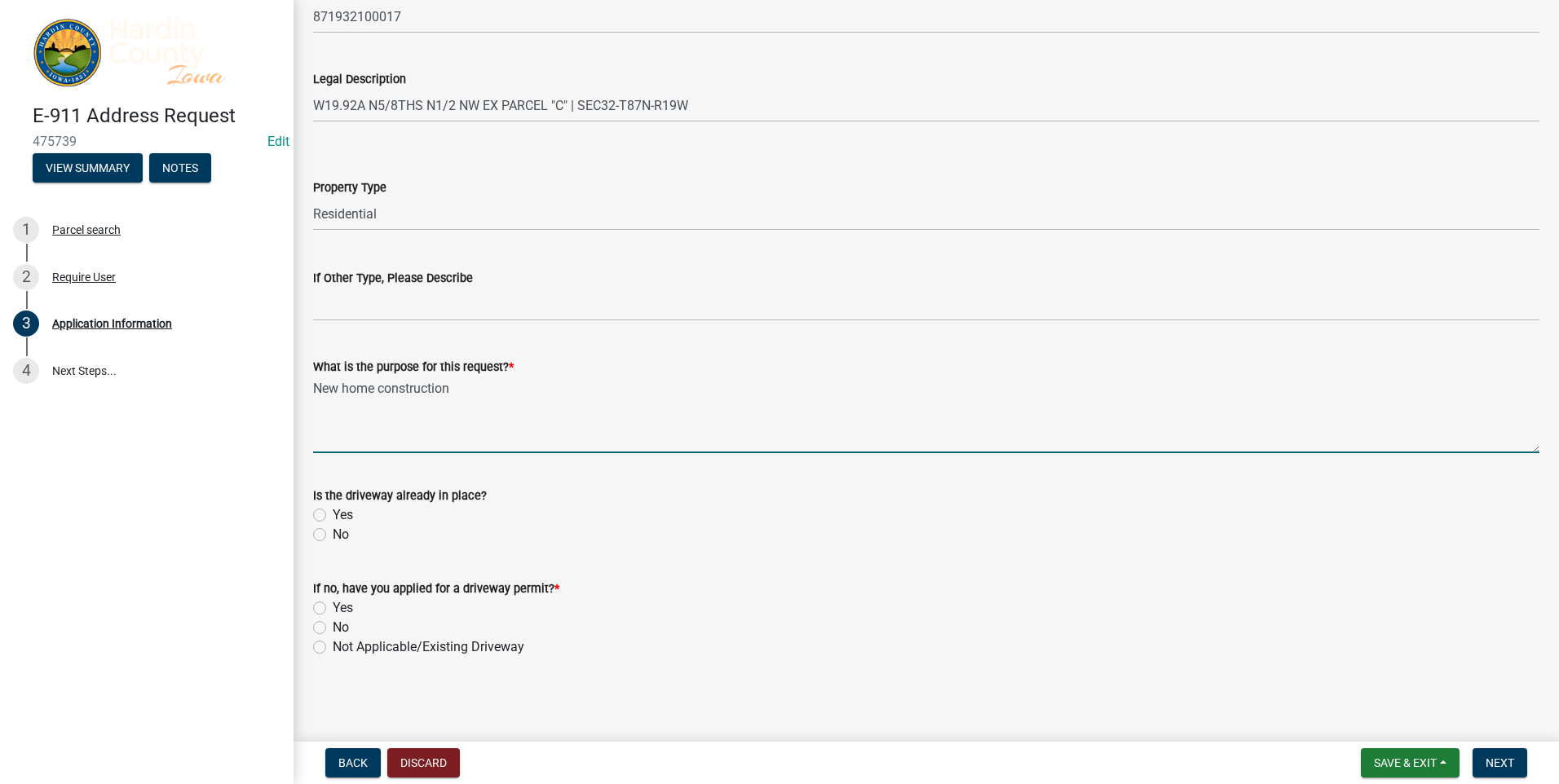
type textarea "New home construction"
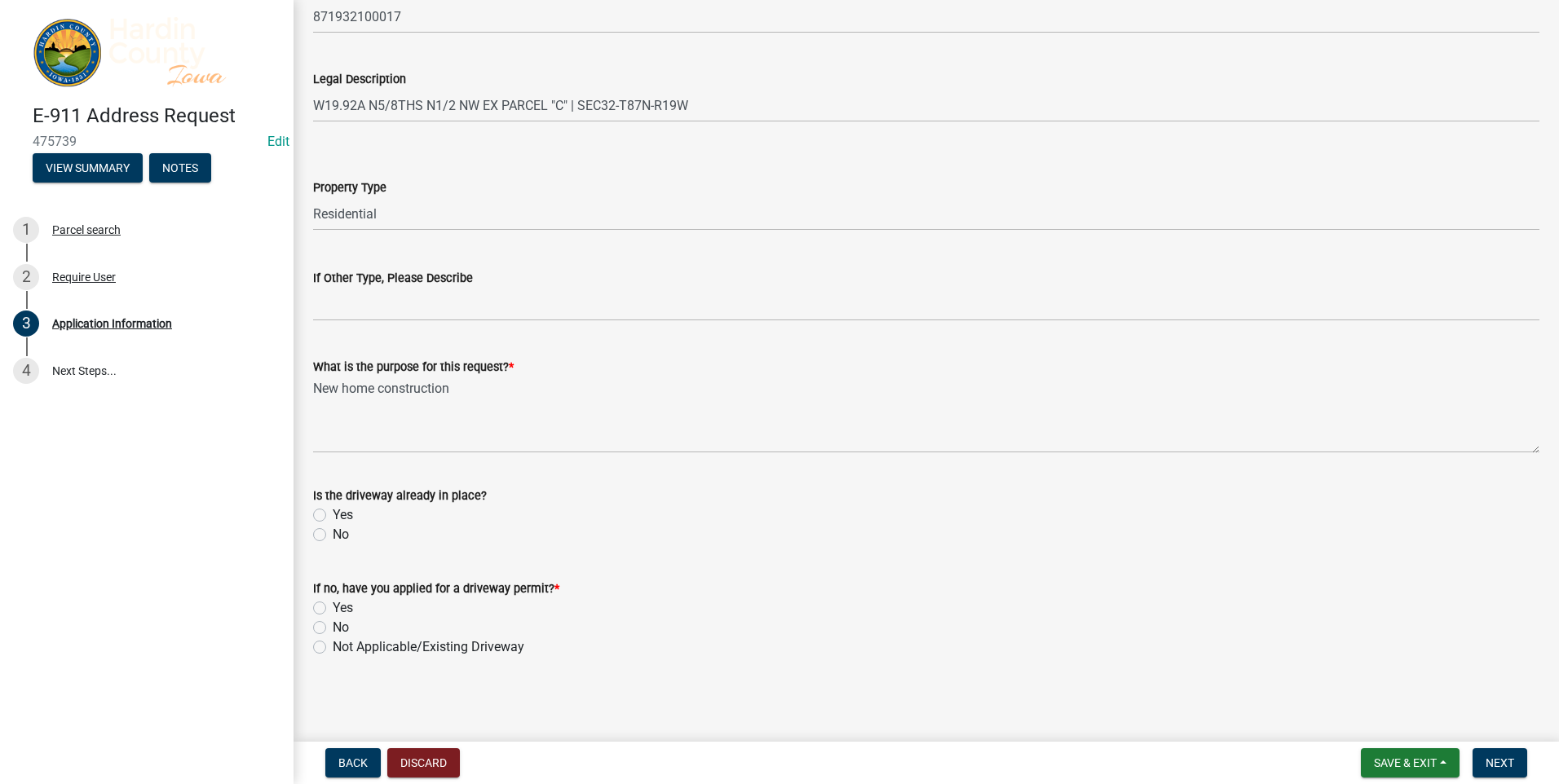
click at [333, 513] on label "Yes" at bounding box center [343, 516] width 21 height 20
click at [333, 513] on input "Yes" at bounding box center [338, 511] width 11 height 11
radio input "true"
click at [333, 647] on label "Not Applicable/Existing Driveway" at bounding box center [428, 647] width 192 height 20
click at [333, 647] on input "Not Applicable/Existing Driveway" at bounding box center [338, 642] width 11 height 11
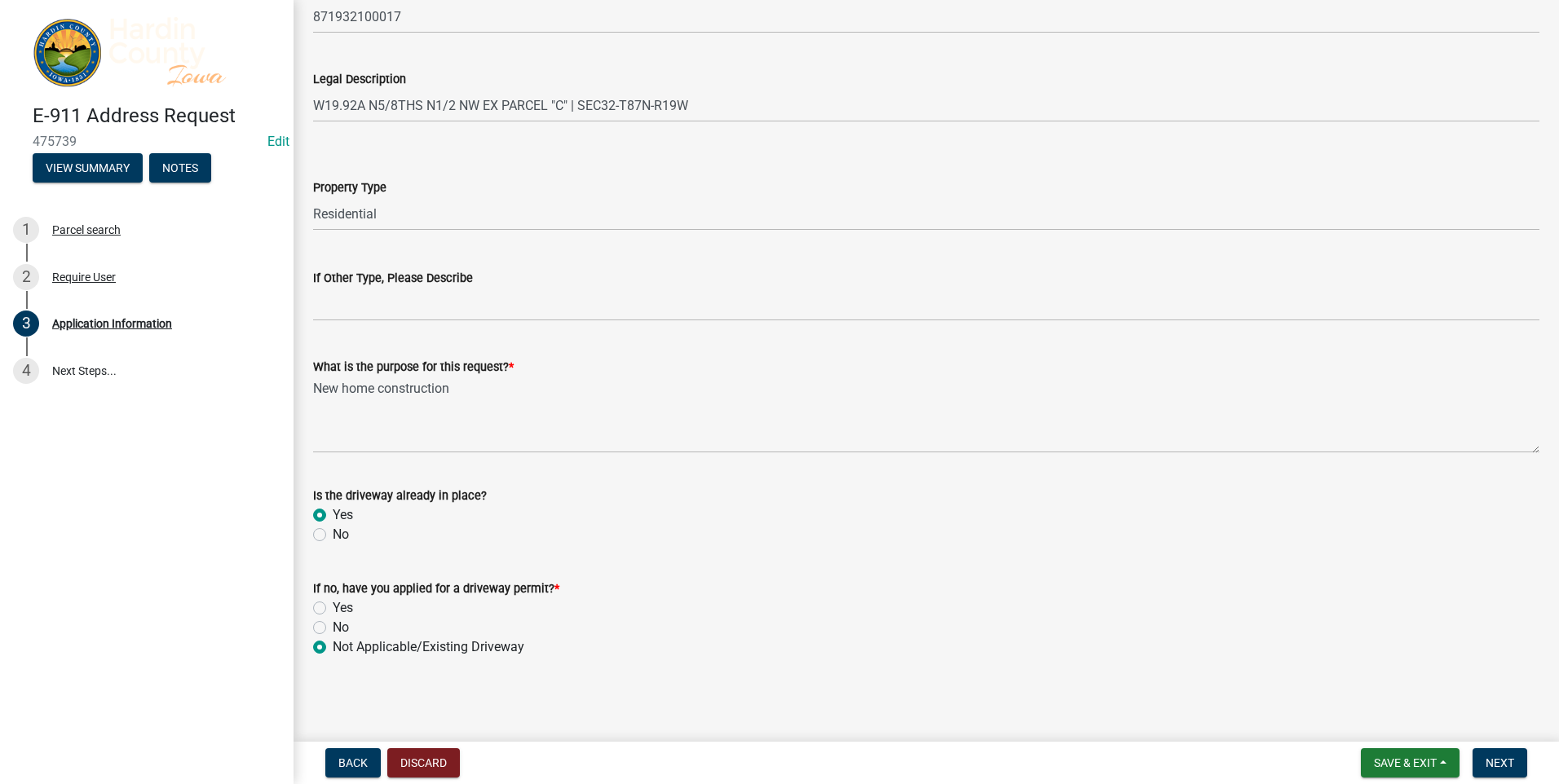
radio input "true"
click at [1489, 759] on span "Next" at bounding box center [1500, 763] width 29 height 13
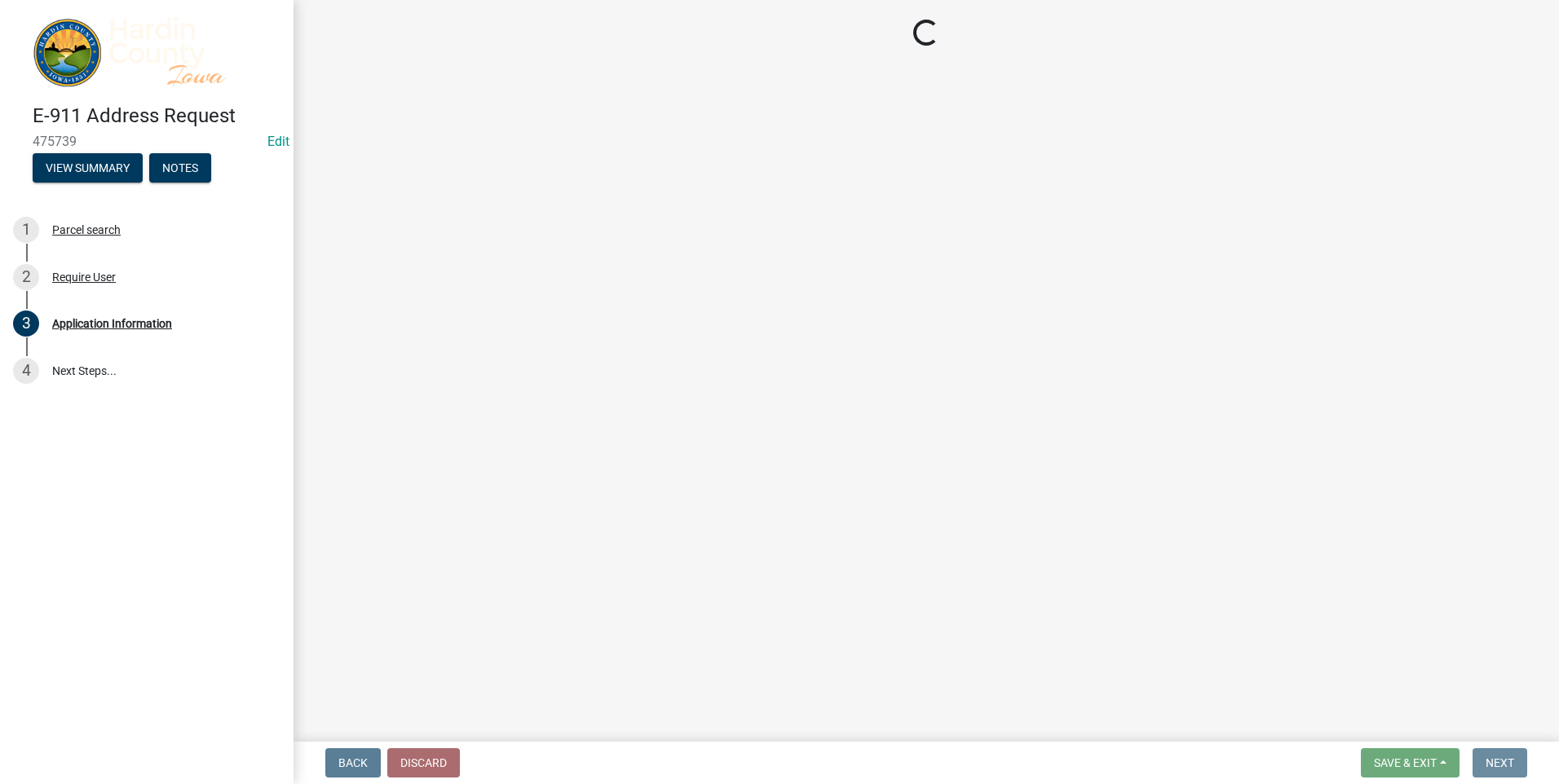
scroll to position [0, 0]
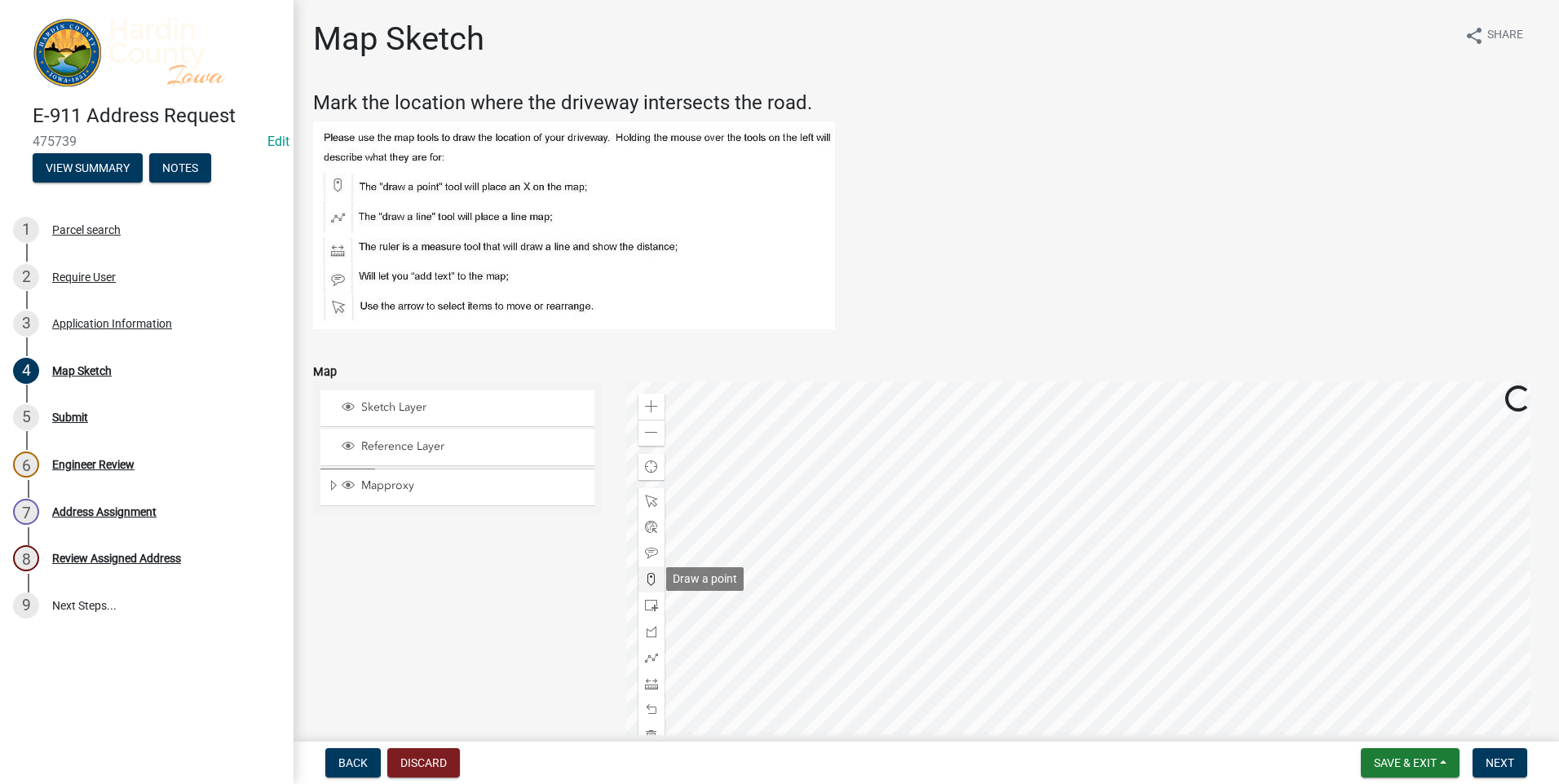
click at [647, 578] on span at bounding box center [652, 580] width 13 height 13
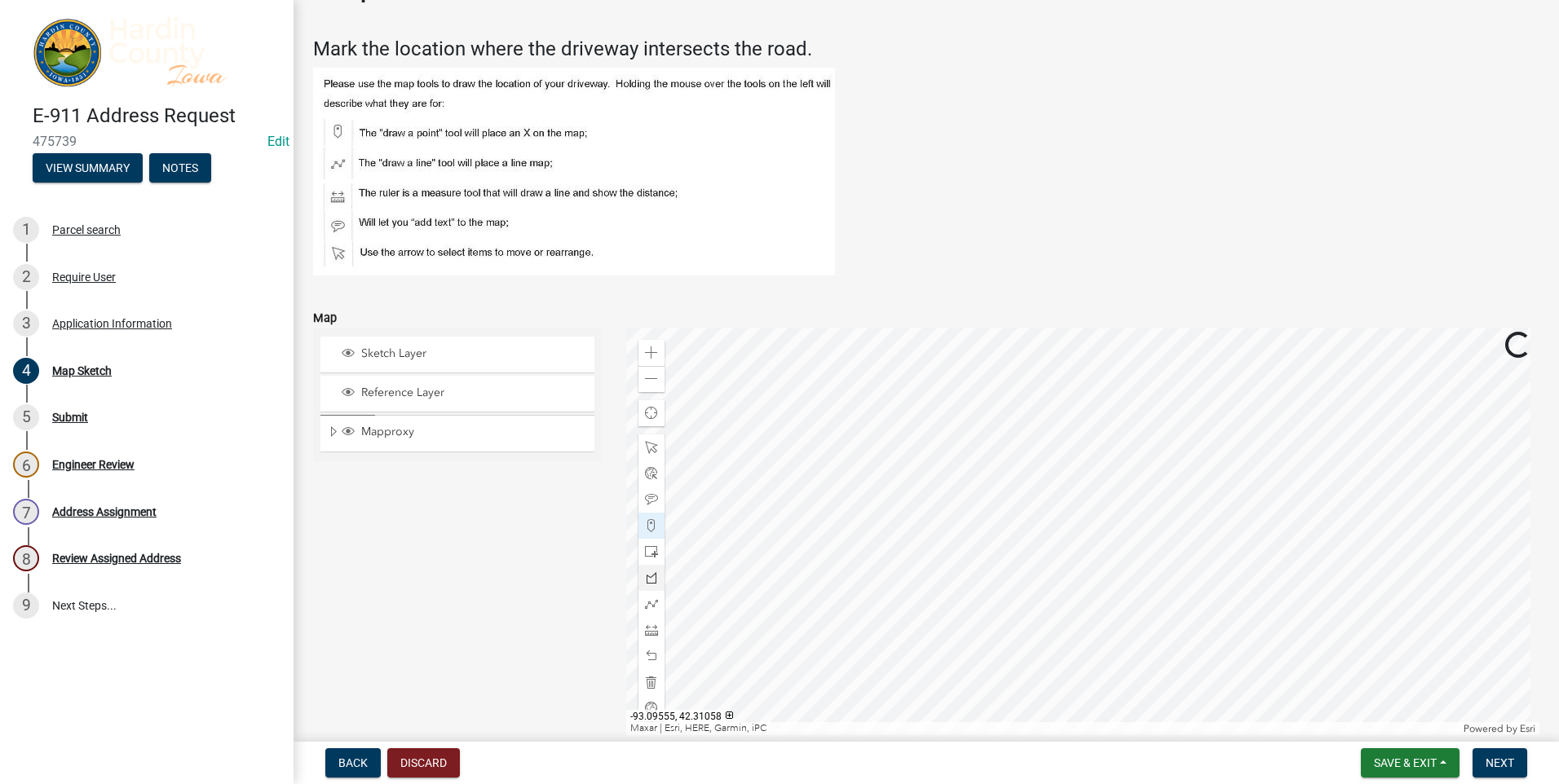
click at [1119, 391] on div at bounding box center [1083, 531] width 914 height 408
click at [1117, 395] on div at bounding box center [1083, 531] width 914 height 408
click at [1498, 763] on span "Next" at bounding box center [1500, 763] width 29 height 13
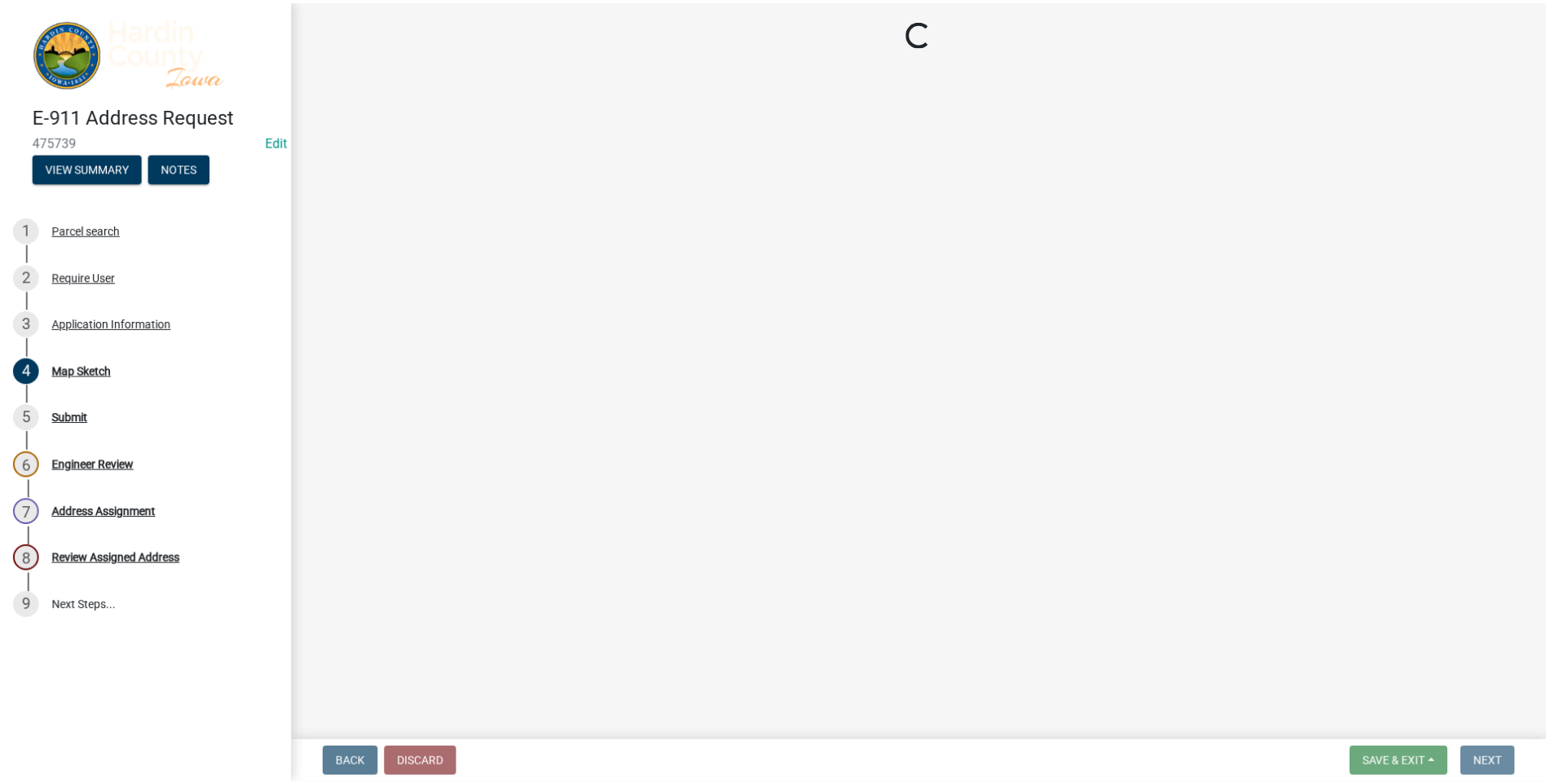
scroll to position [0, 0]
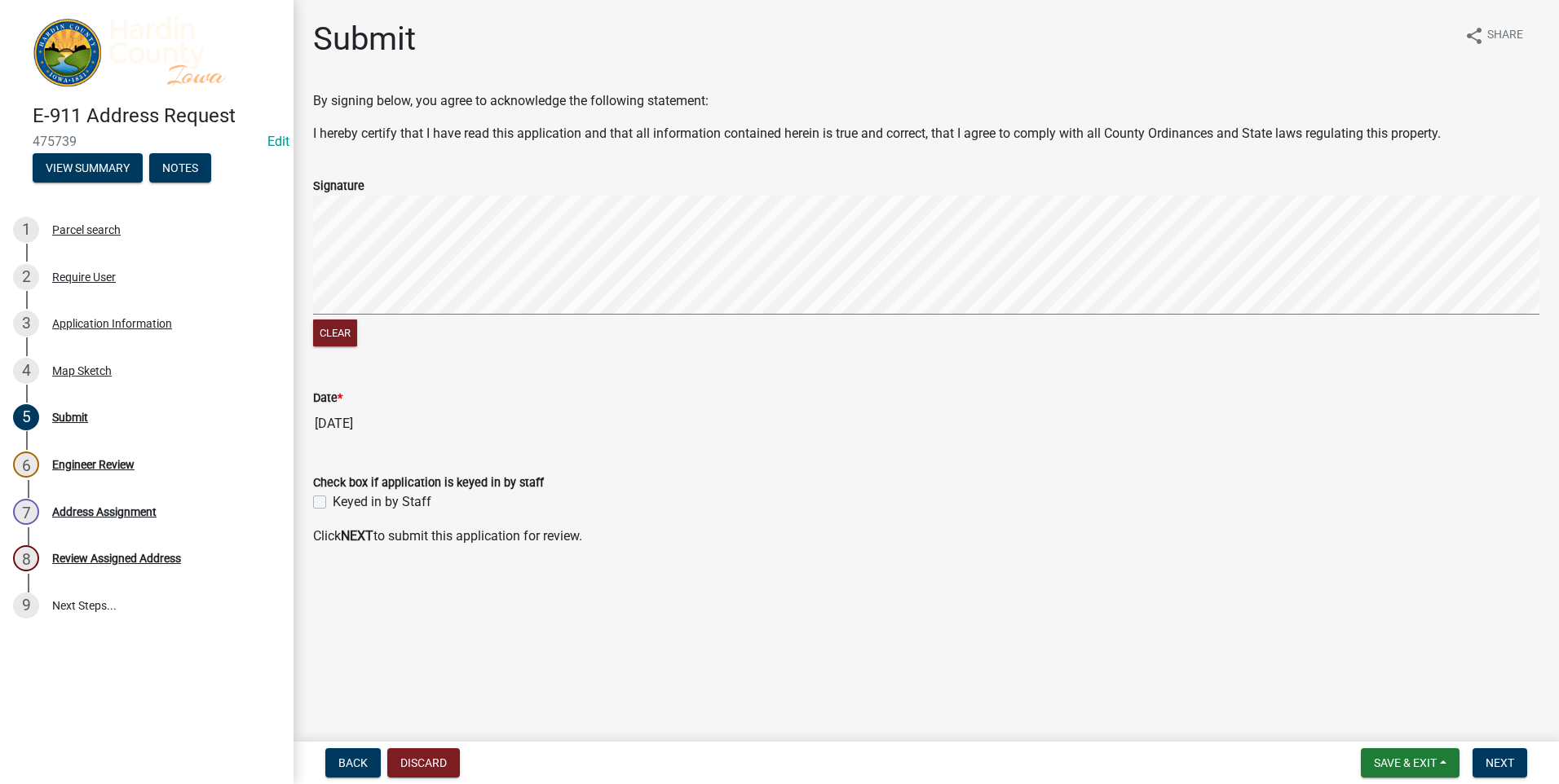
click at [333, 501] on label "Keyed in by Staff" at bounding box center [382, 502] width 99 height 20
click at [333, 501] on input "Keyed in by Staff" at bounding box center [338, 497] width 11 height 11
checkbox input "true"
click at [1505, 762] on span "Next" at bounding box center [1500, 763] width 29 height 13
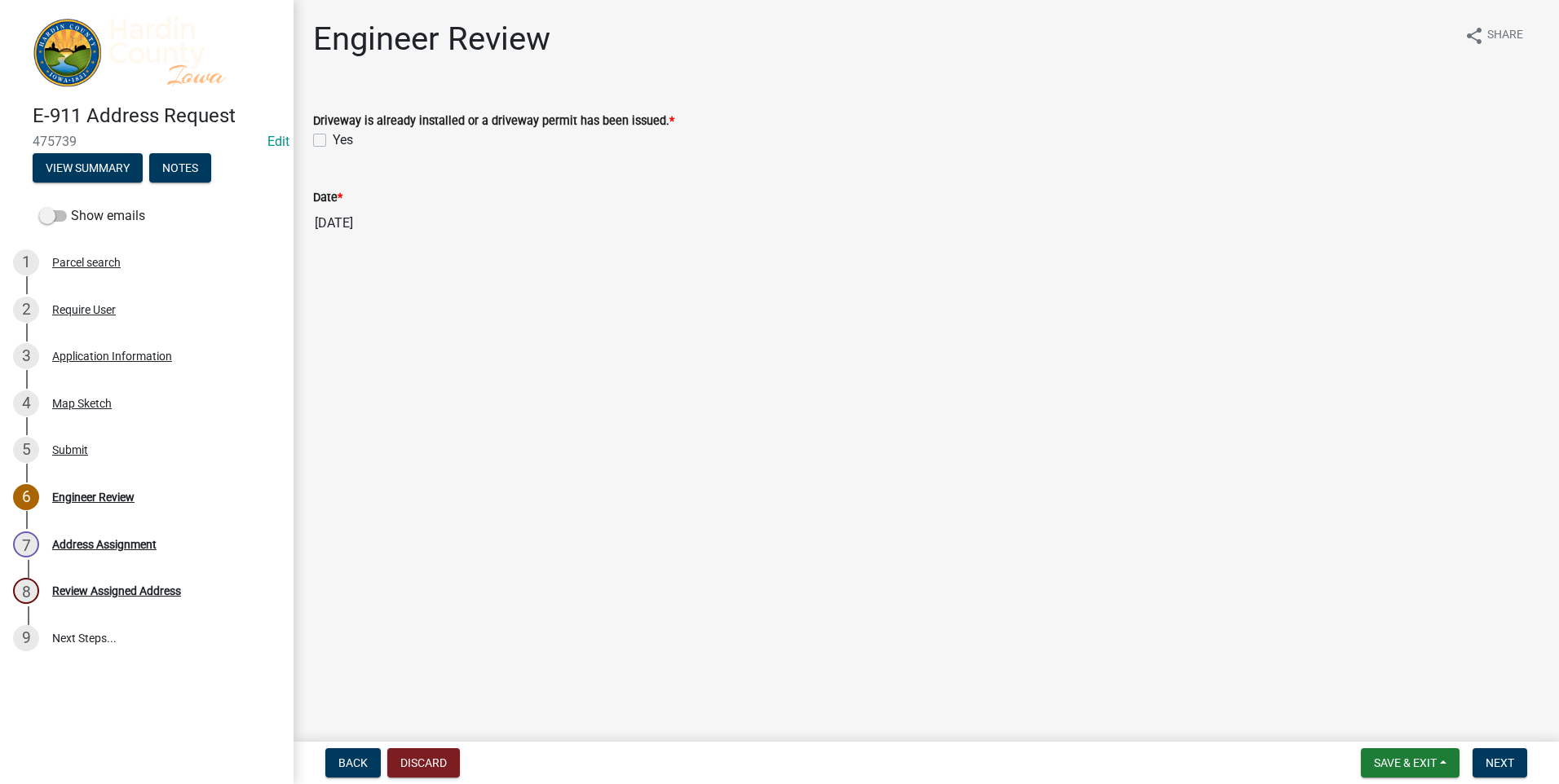
click at [333, 141] on label "Yes" at bounding box center [343, 140] width 21 height 20
click at [333, 141] on input "Yes" at bounding box center [338, 135] width 11 height 11
checkbox input "true"
click at [1484, 760] on button "Next" at bounding box center [1500, 763] width 54 height 30
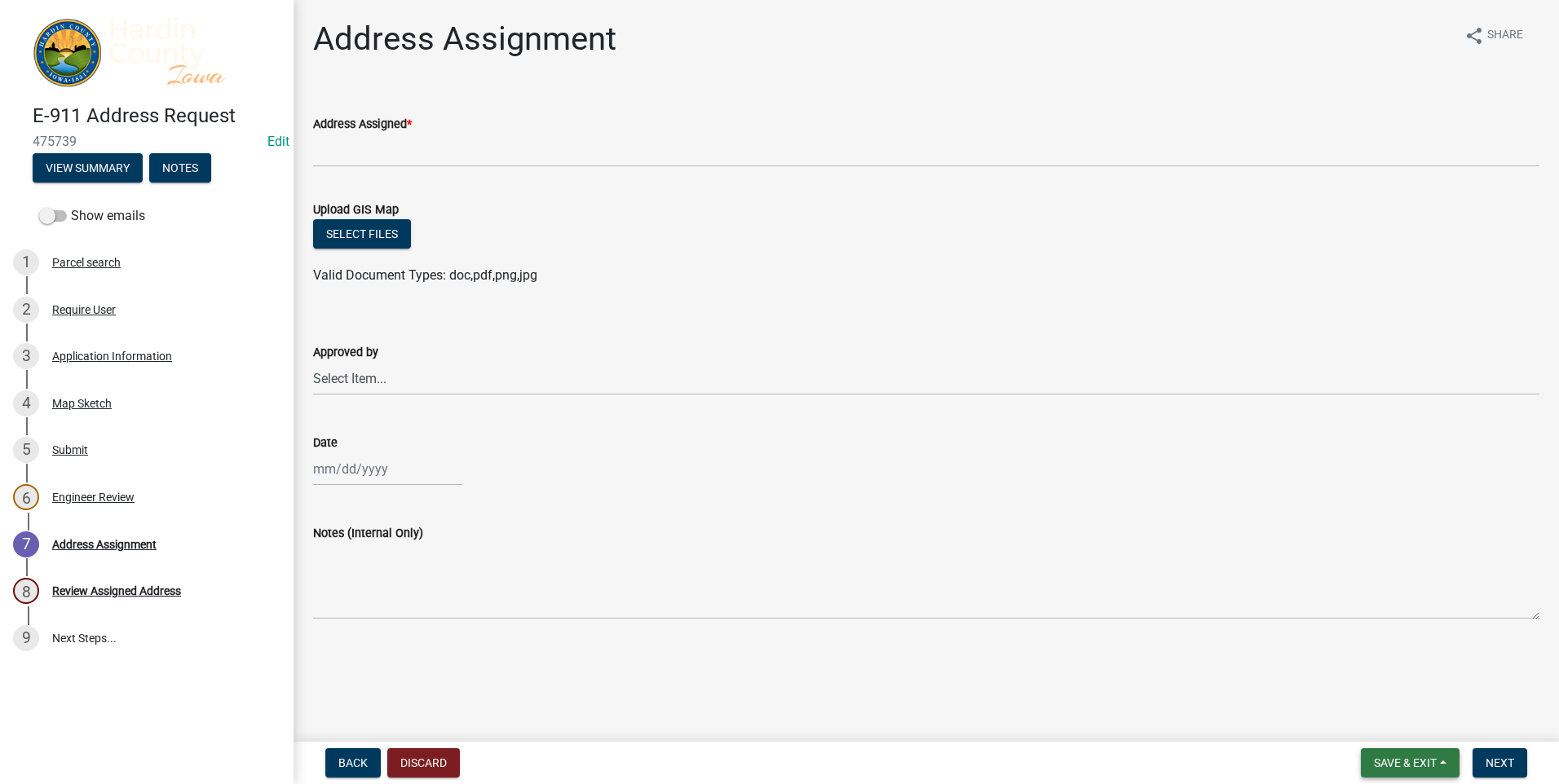
click at [1389, 763] on span "Save & Exit" at bounding box center [1406, 763] width 63 height 13
click at [1373, 723] on button "Save & Exit" at bounding box center [1394, 721] width 130 height 40
